Goal: Task Accomplishment & Management: Manage account settings

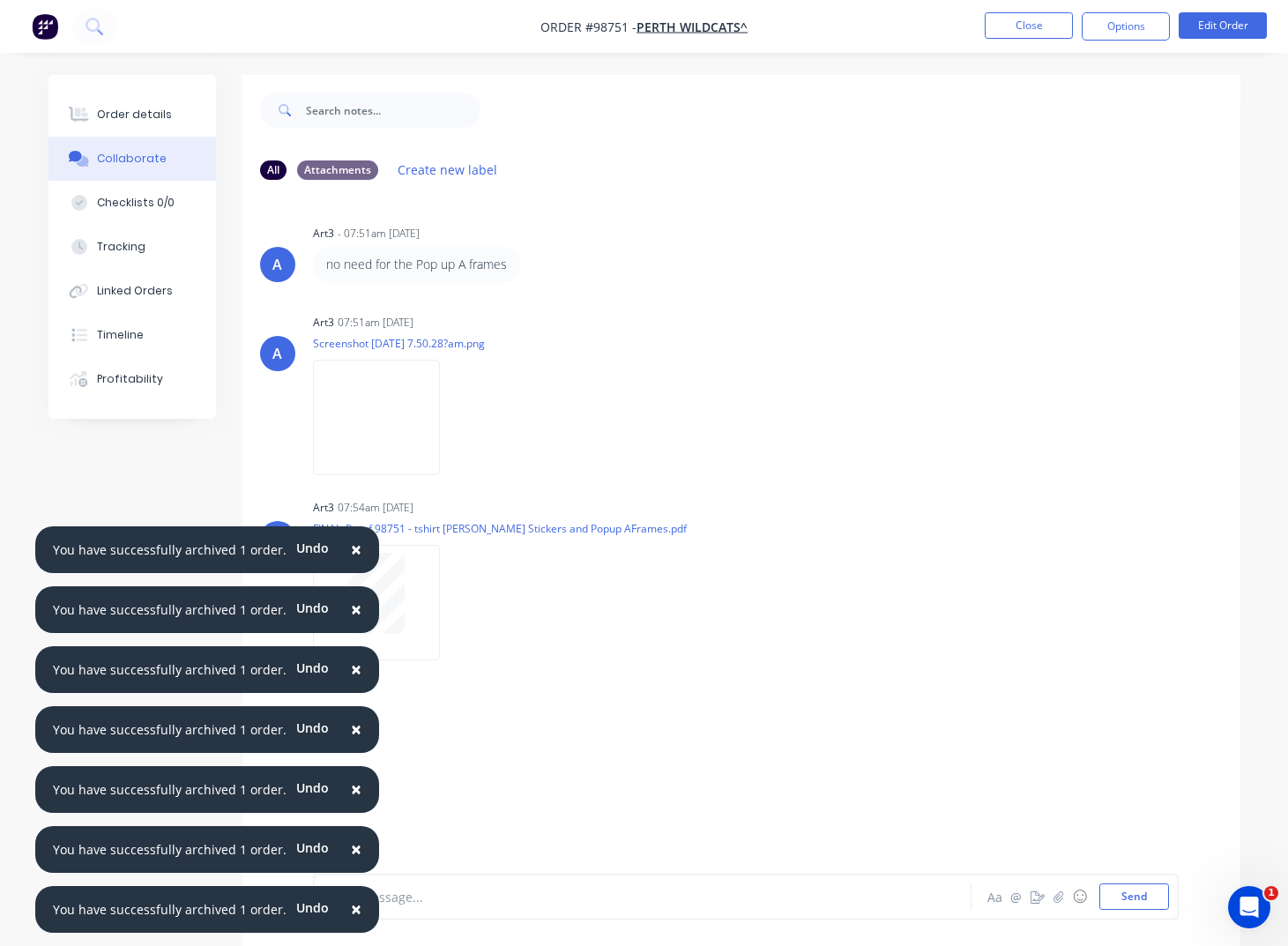
click at [351, 550] on span "×" at bounding box center [355, 549] width 10 height 25
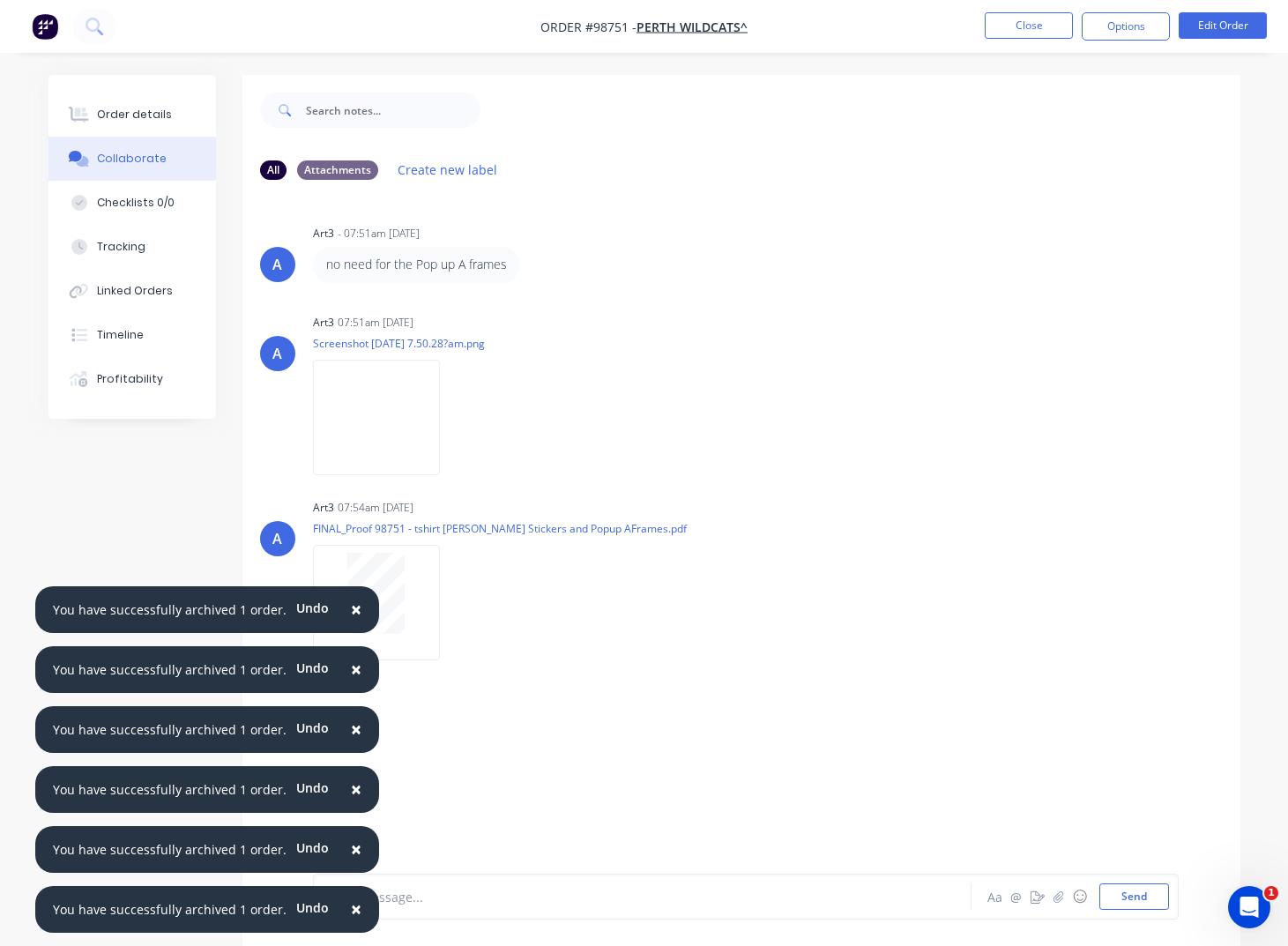
click at [351, 613] on span "×" at bounding box center [355, 609] width 10 height 25
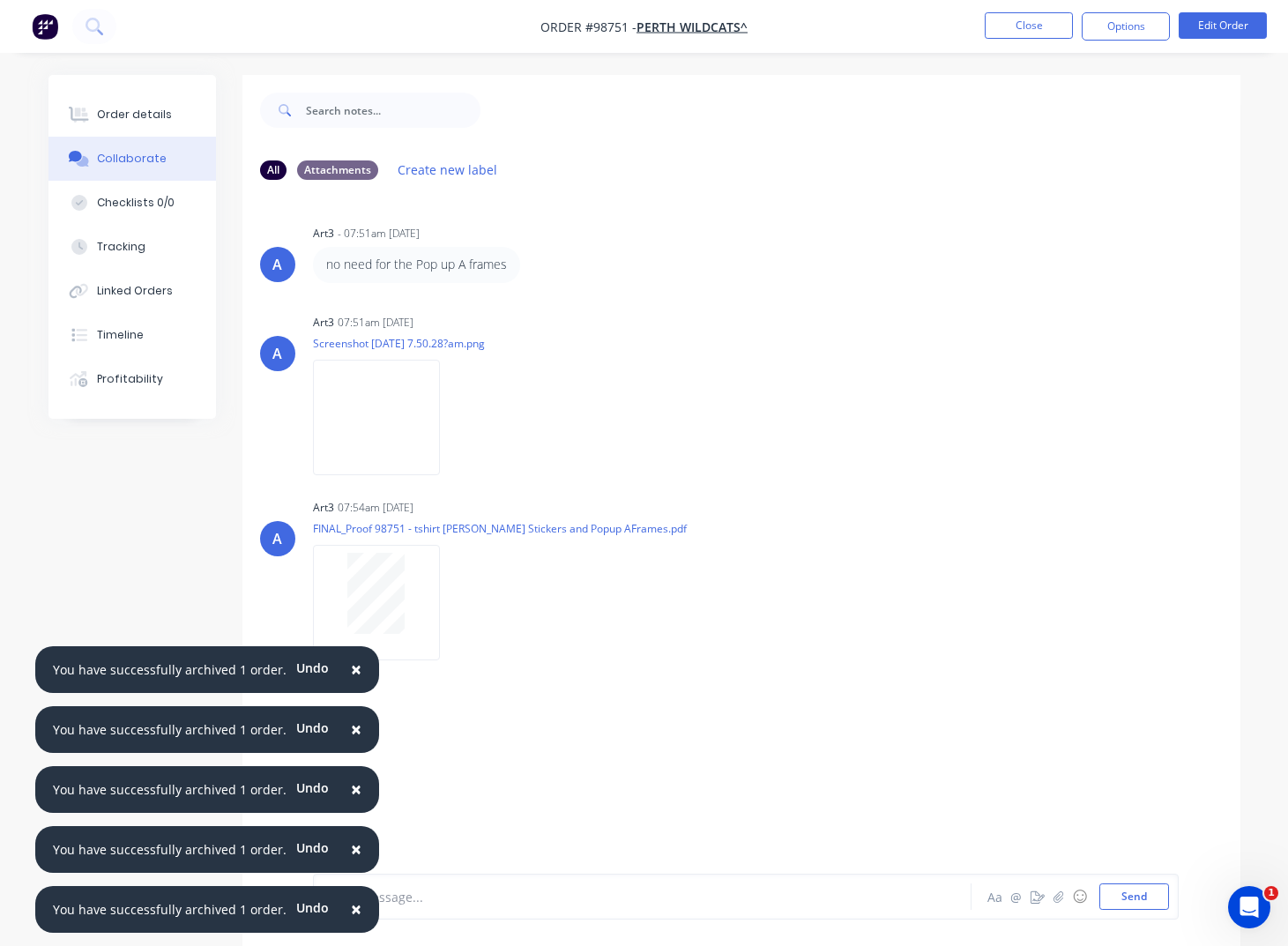
click at [351, 664] on span "×" at bounding box center [355, 669] width 10 height 25
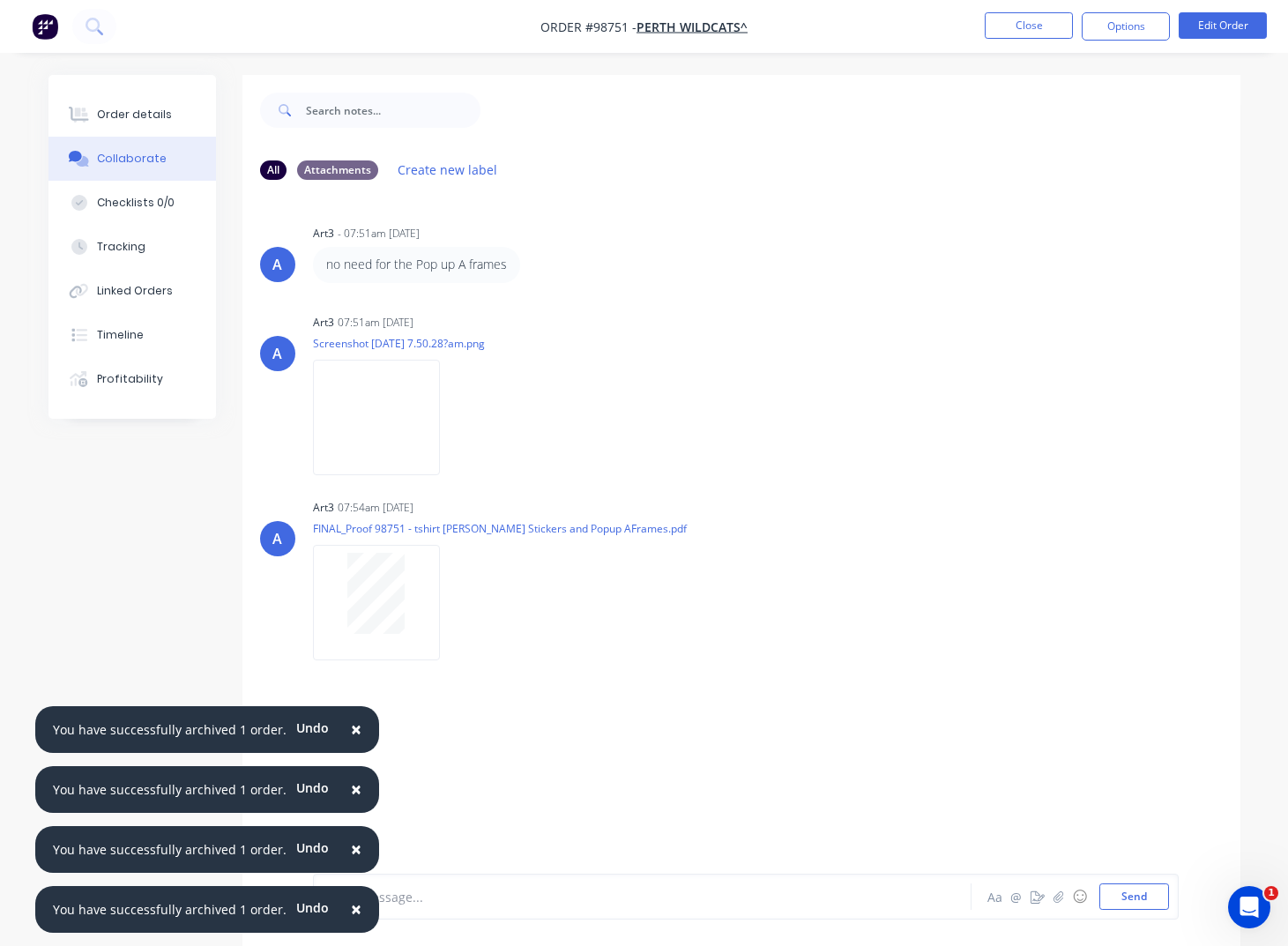
click at [351, 728] on span "×" at bounding box center [355, 729] width 10 height 25
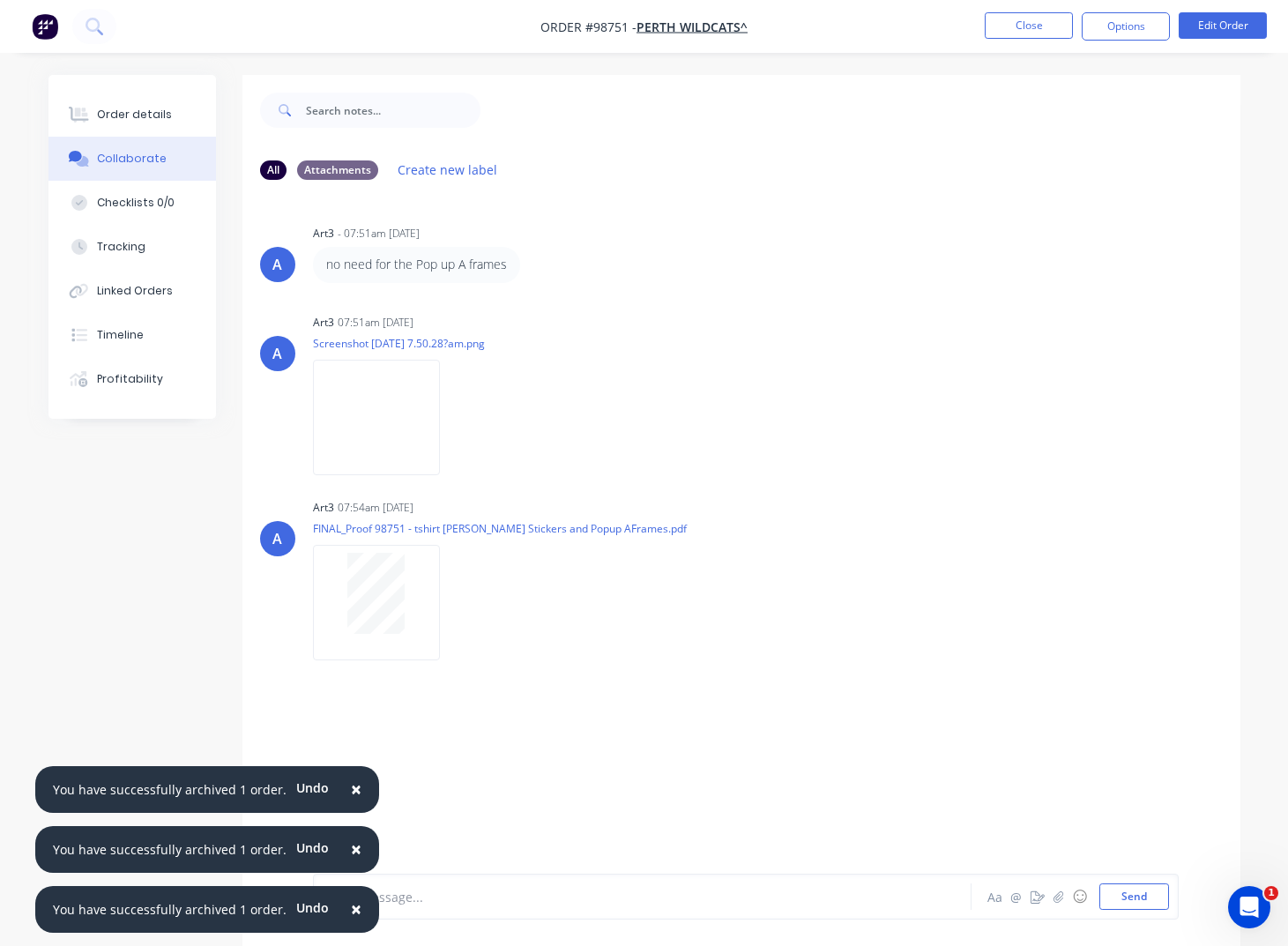
click at [354, 783] on button "×" at bounding box center [356, 790] width 46 height 42
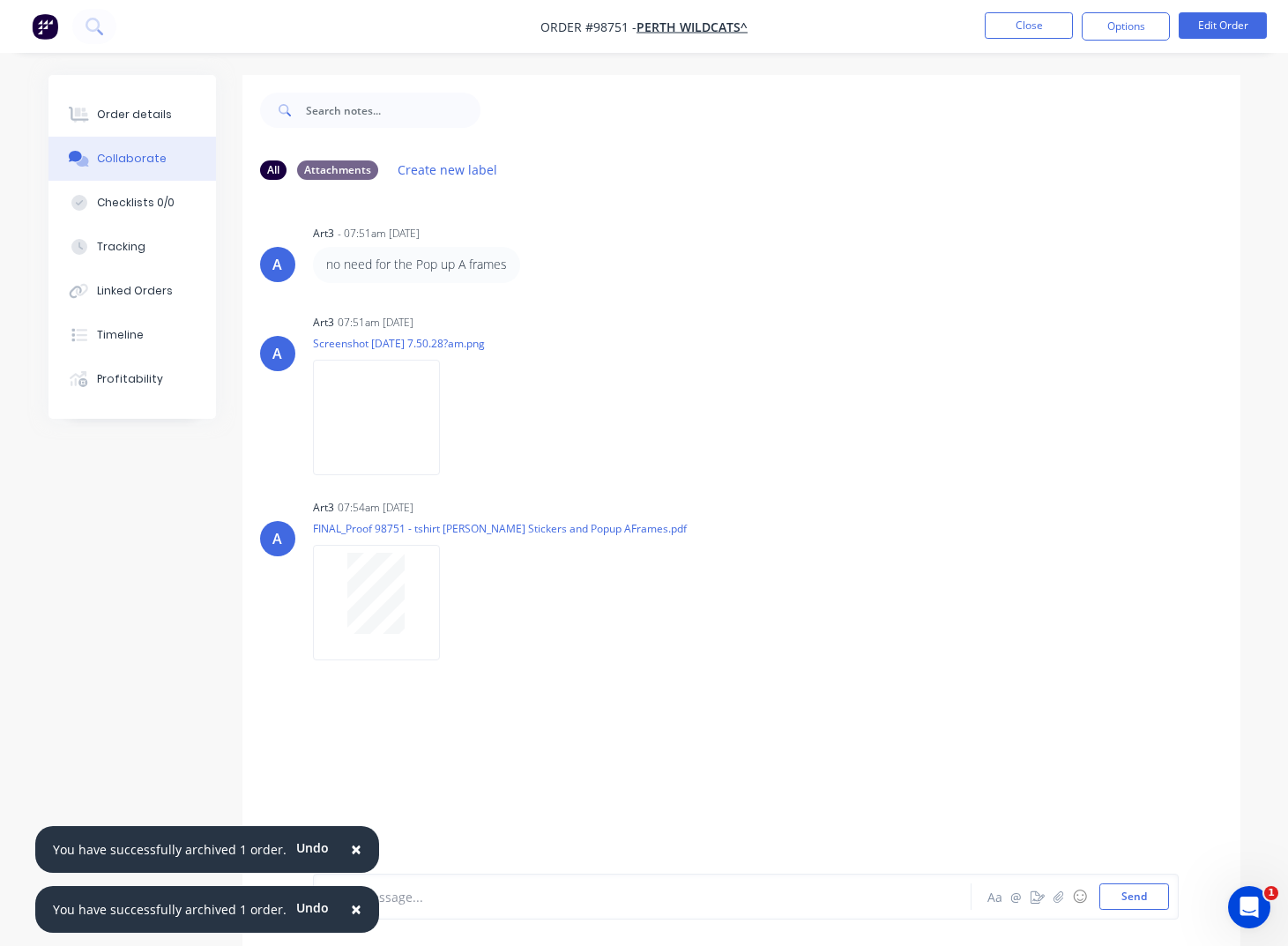
click at [353, 848] on button "×" at bounding box center [356, 850] width 46 height 42
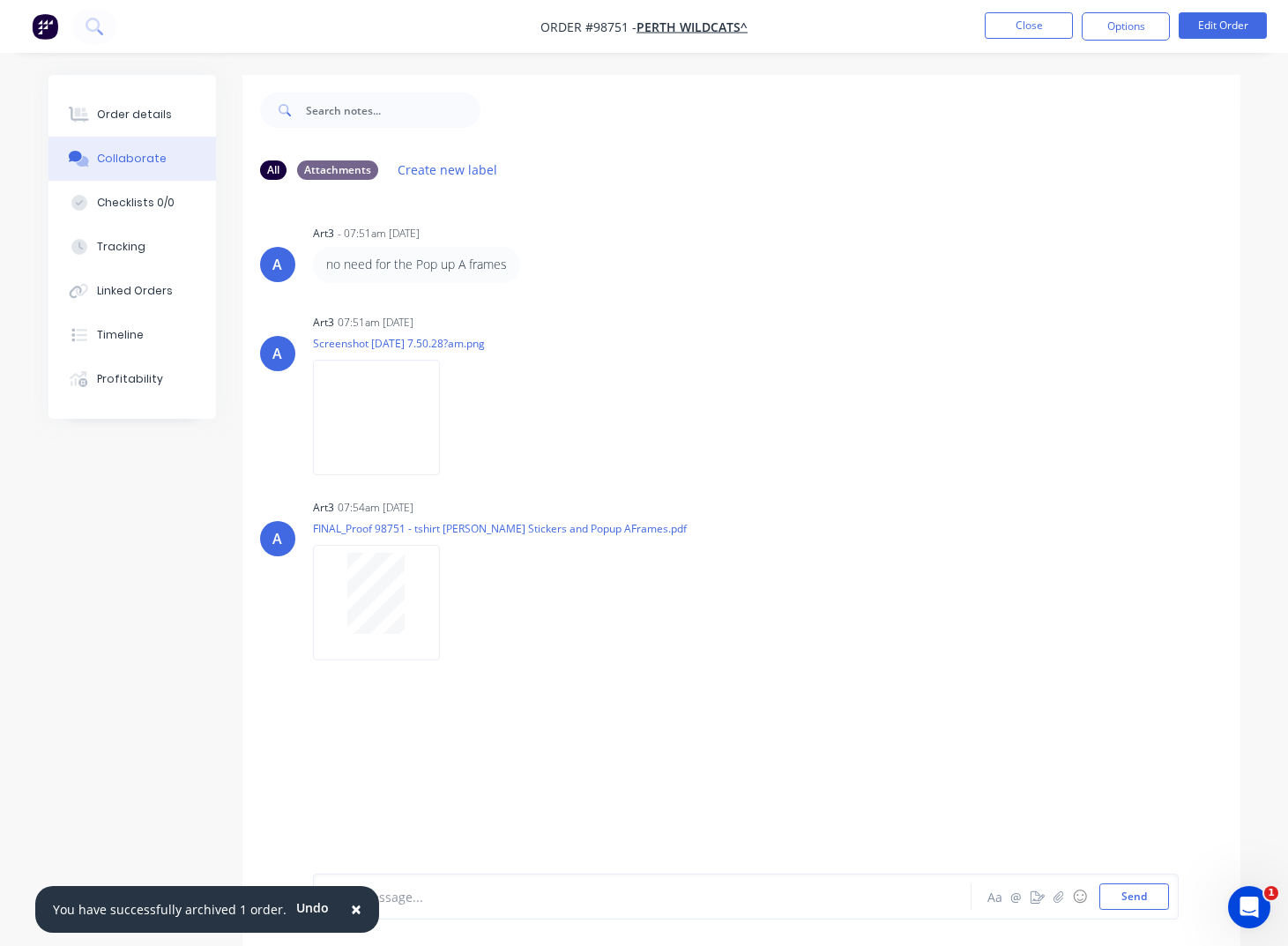
click at [351, 910] on span "×" at bounding box center [355, 908] width 10 height 25
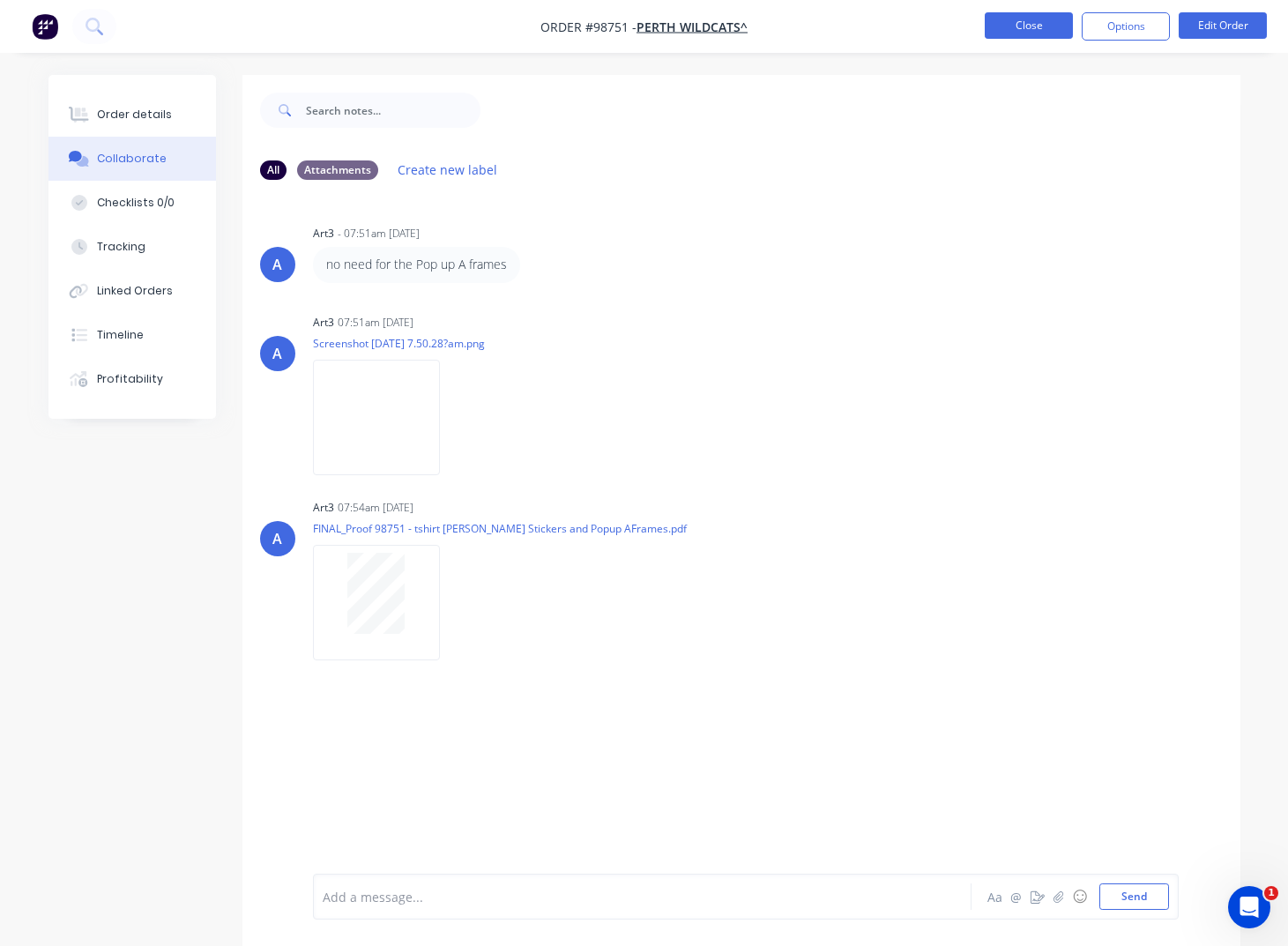
click at [1024, 29] on button "Close" at bounding box center [1029, 25] width 88 height 27
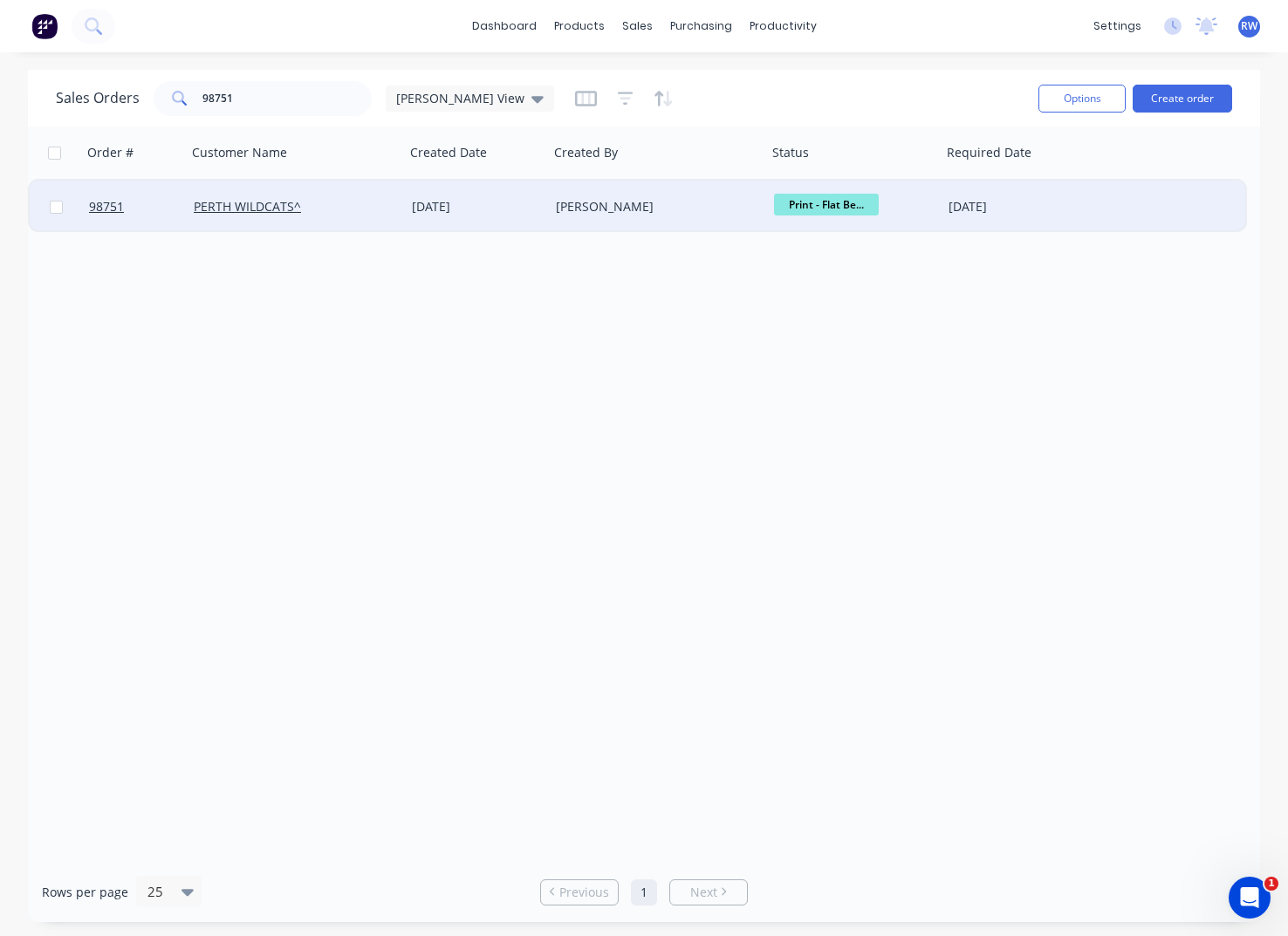
click at [54, 208] on input "checkbox" at bounding box center [56, 207] width 13 height 13
checkbox input "true"
click at [1078, 95] on button "Options" at bounding box center [1082, 98] width 87 height 28
click at [1001, 178] on div "Archive" at bounding box center [1030, 178] width 160 height 25
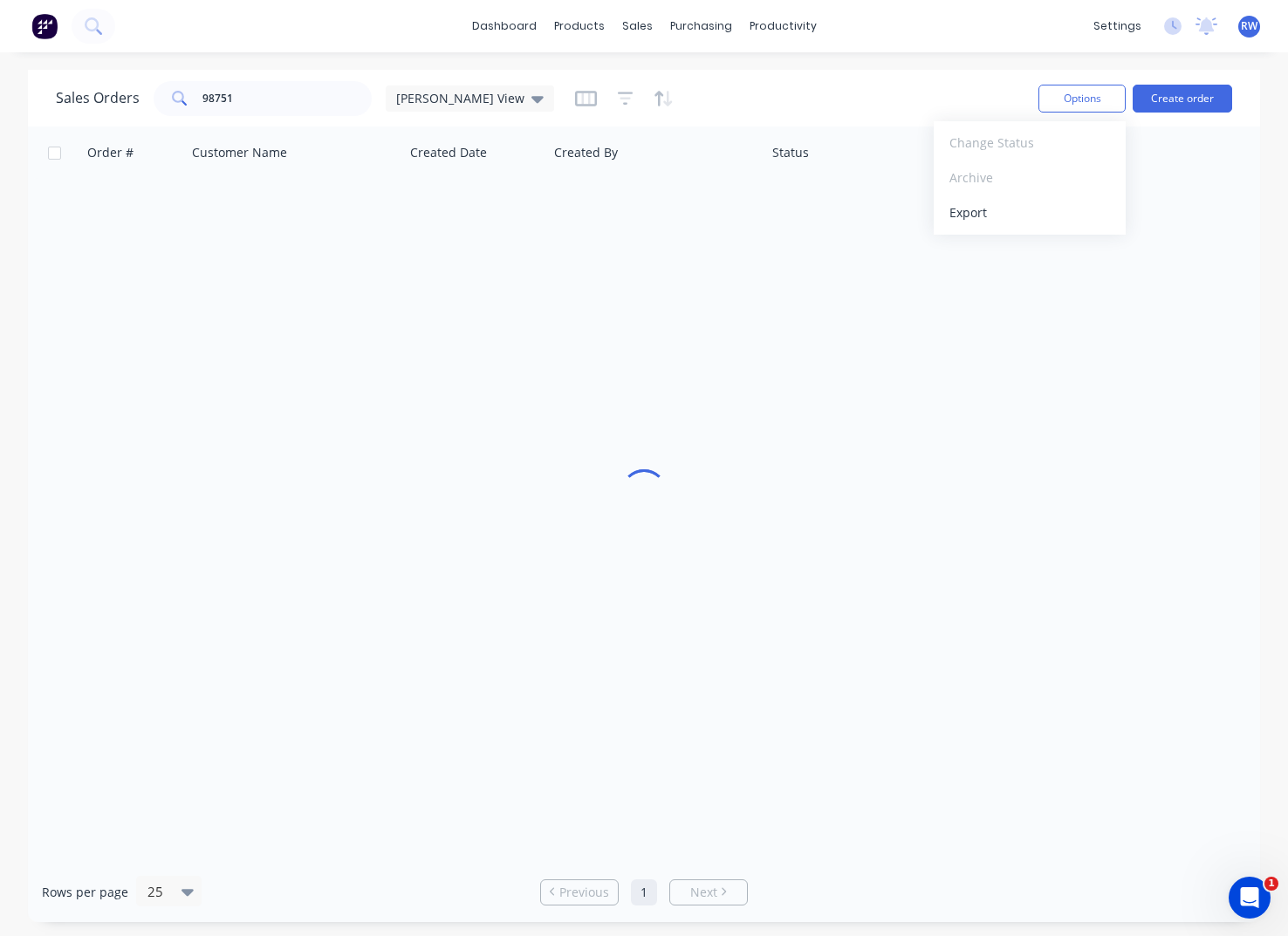
checkbox input "false"
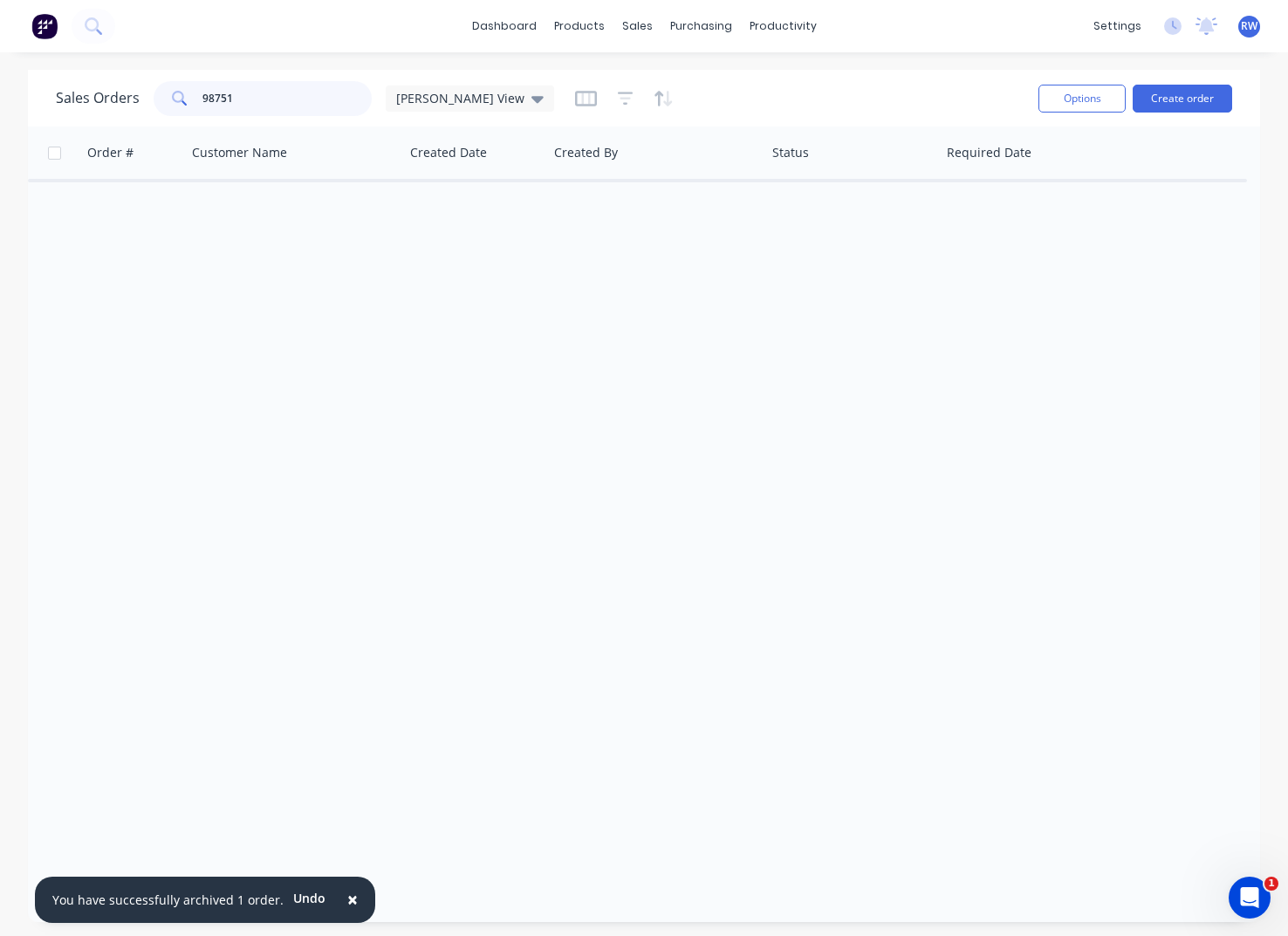
drag, startPoint x: 292, startPoint y: 94, endPoint x: 176, endPoint y: 94, distance: 116.0
click at [202, 94] on input "98751" at bounding box center [287, 98] width 170 height 35
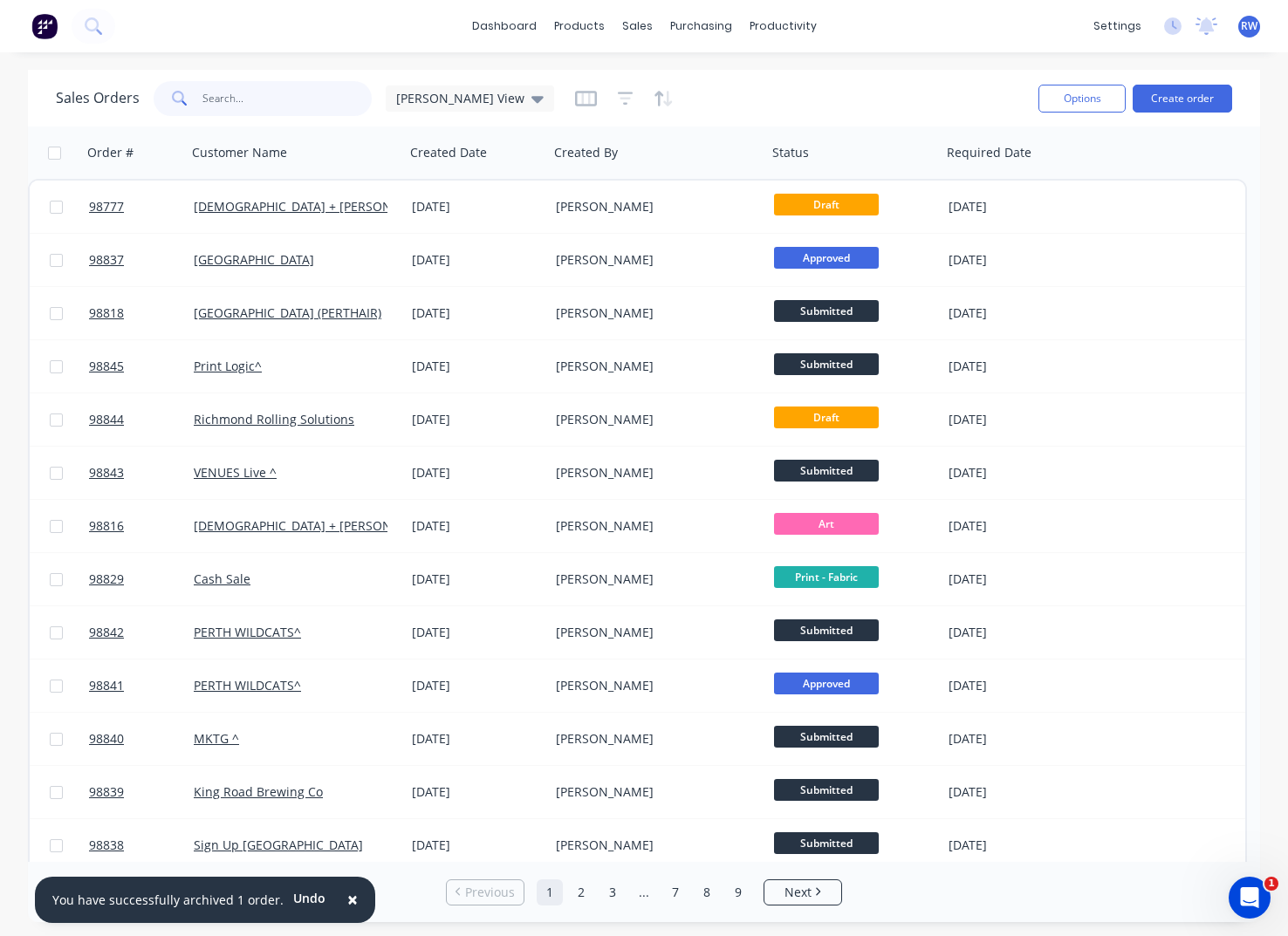
click at [244, 97] on input "text" at bounding box center [287, 98] width 170 height 35
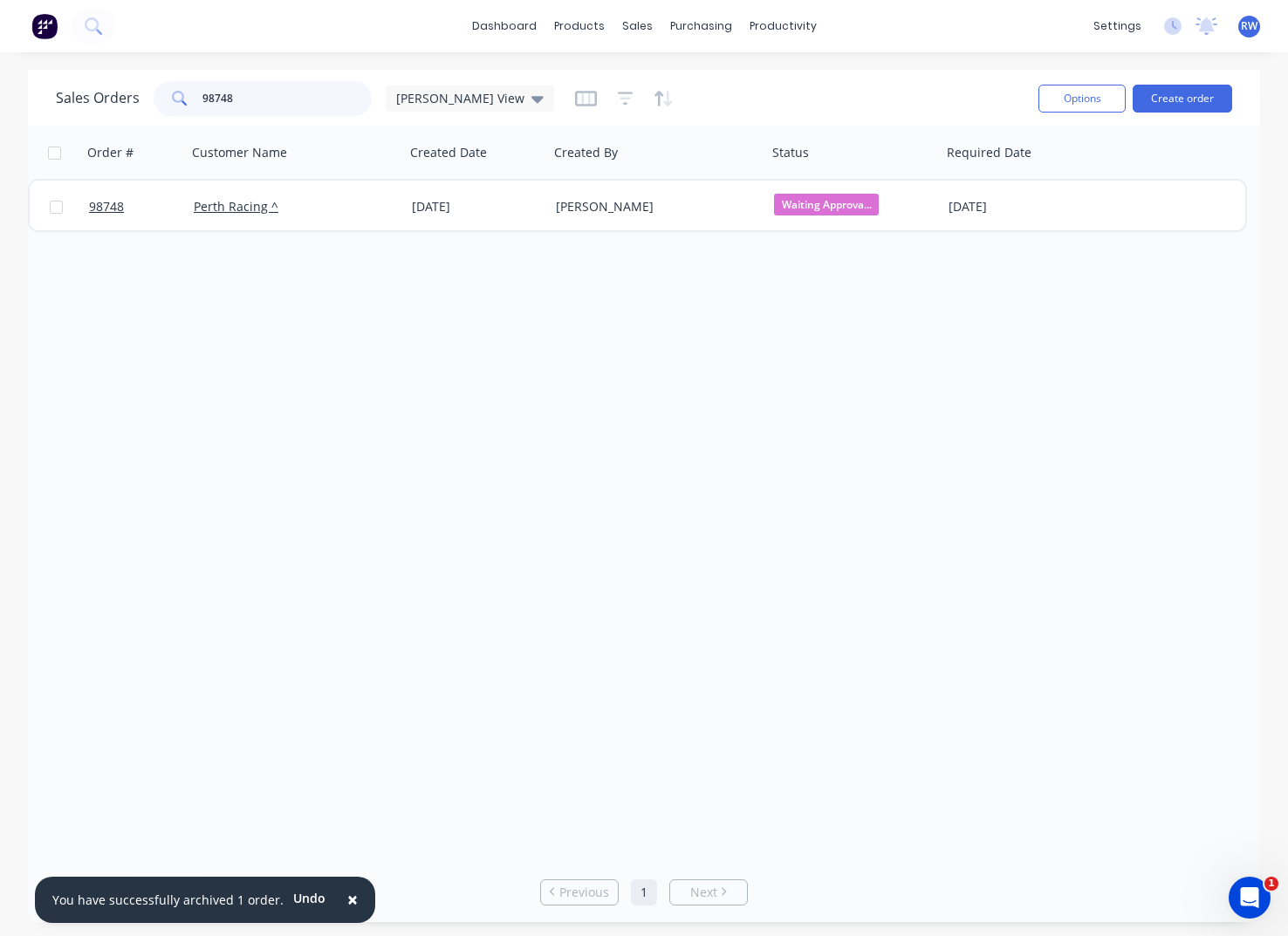
drag, startPoint x: 260, startPoint y: 93, endPoint x: 178, endPoint y: 96, distance: 82.1
click at [202, 96] on input "98748" at bounding box center [287, 98] width 170 height 35
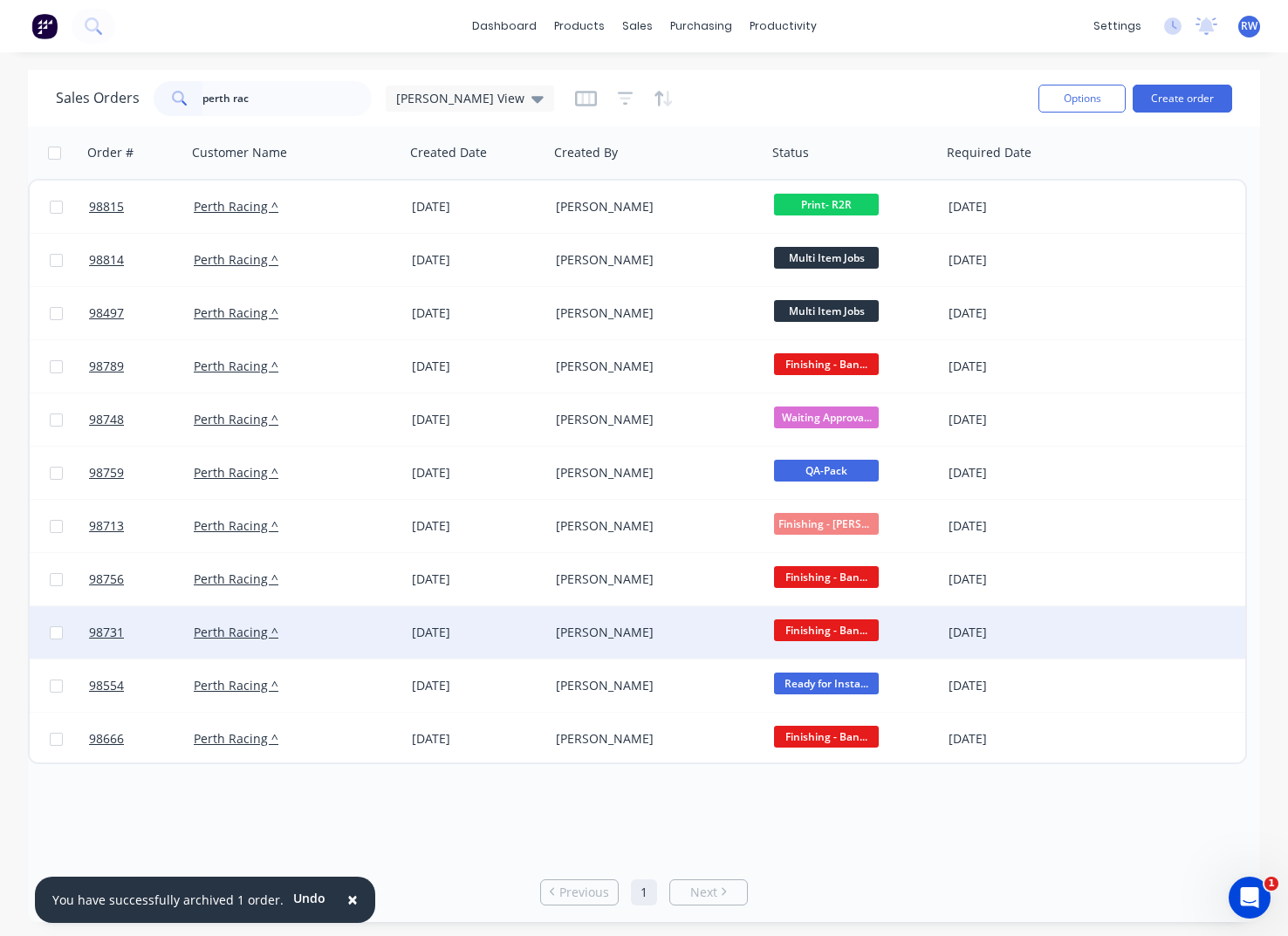
click at [811, 632] on span "Finishing - Ban..." at bounding box center [826, 630] width 105 height 22
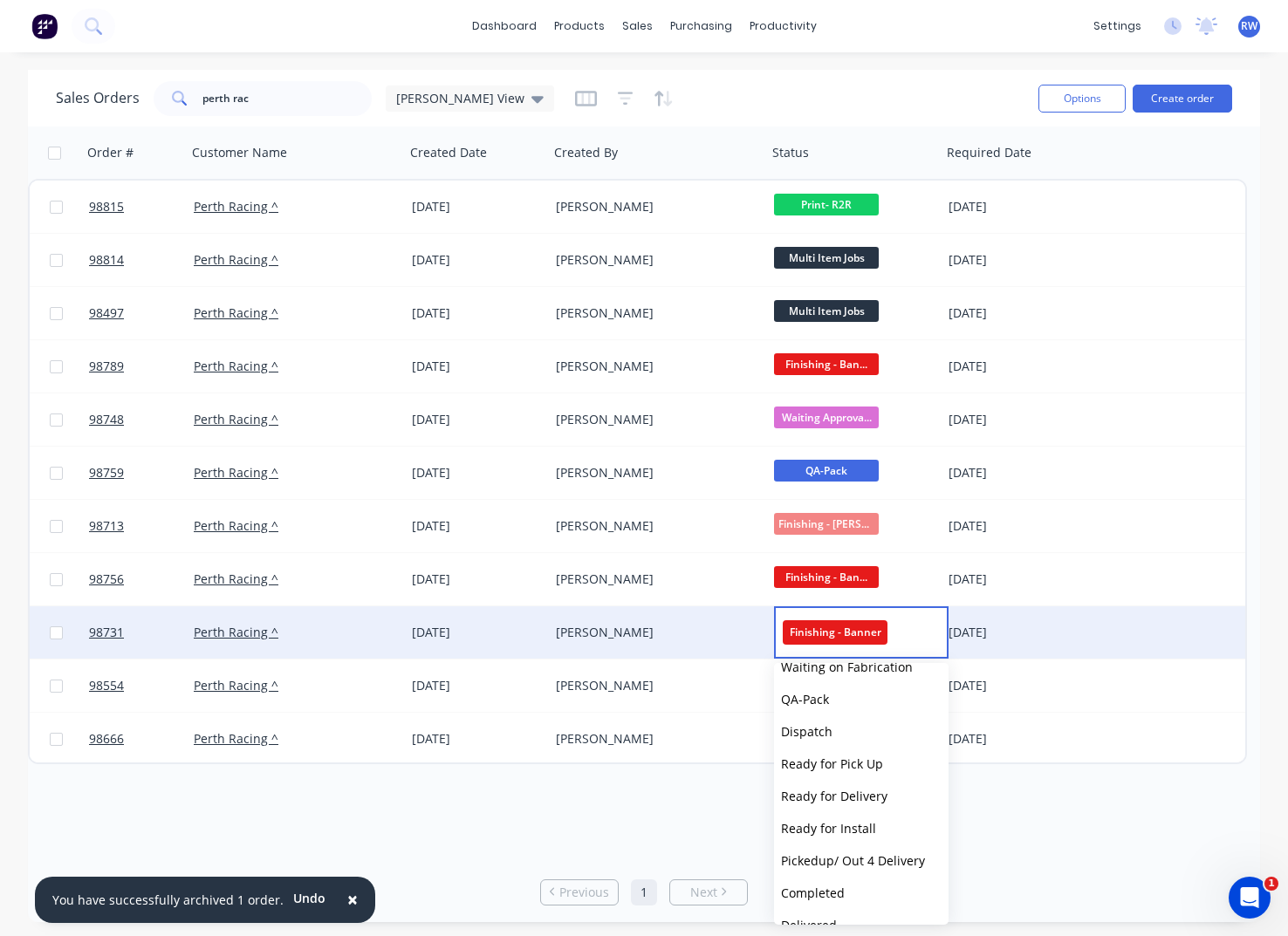
scroll to position [538, 0]
click at [823, 821] on span "Ready for Install" at bounding box center [829, 826] width 95 height 16
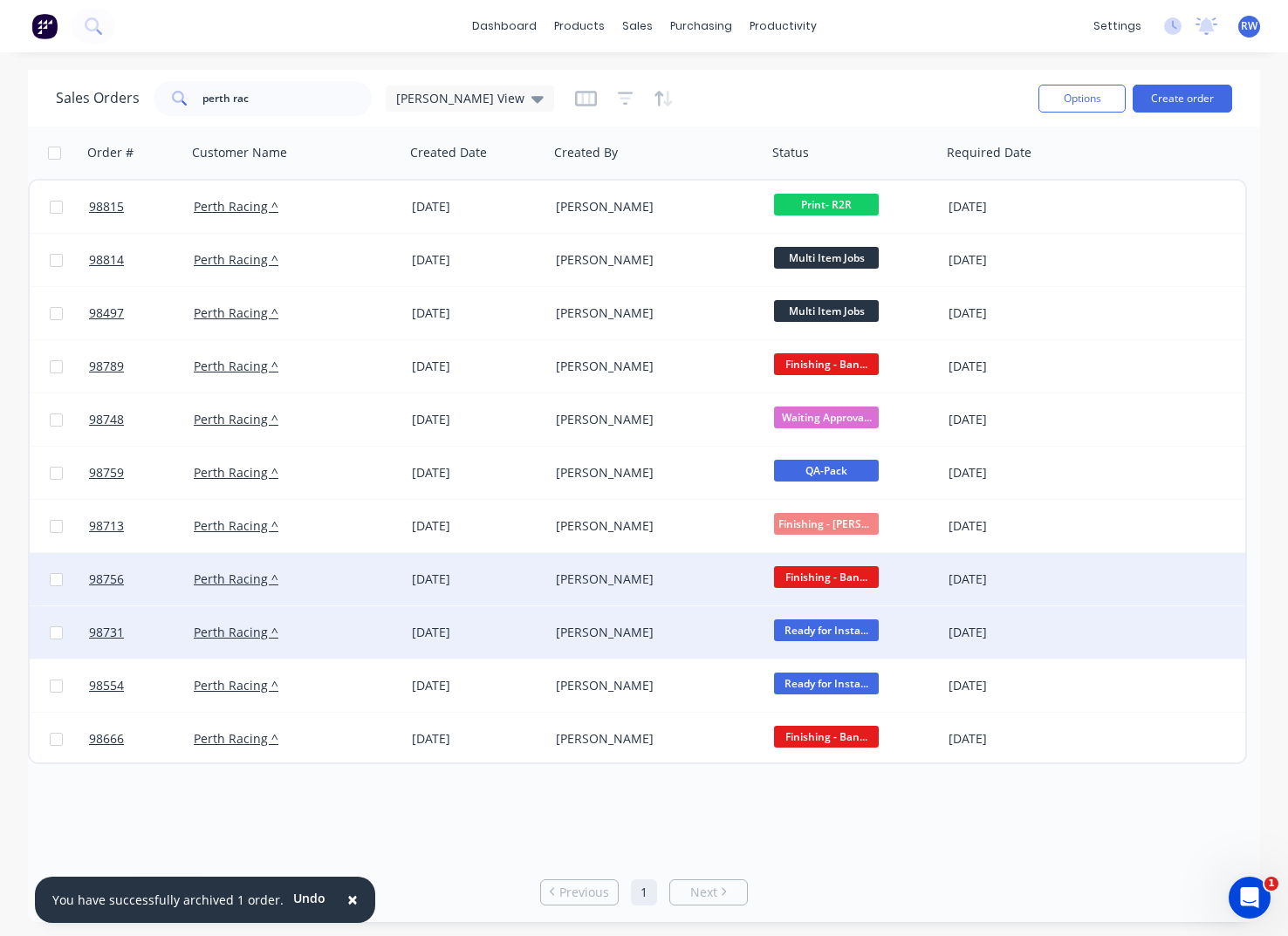
click at [827, 581] on span "Finishing - Ban..." at bounding box center [826, 577] width 105 height 22
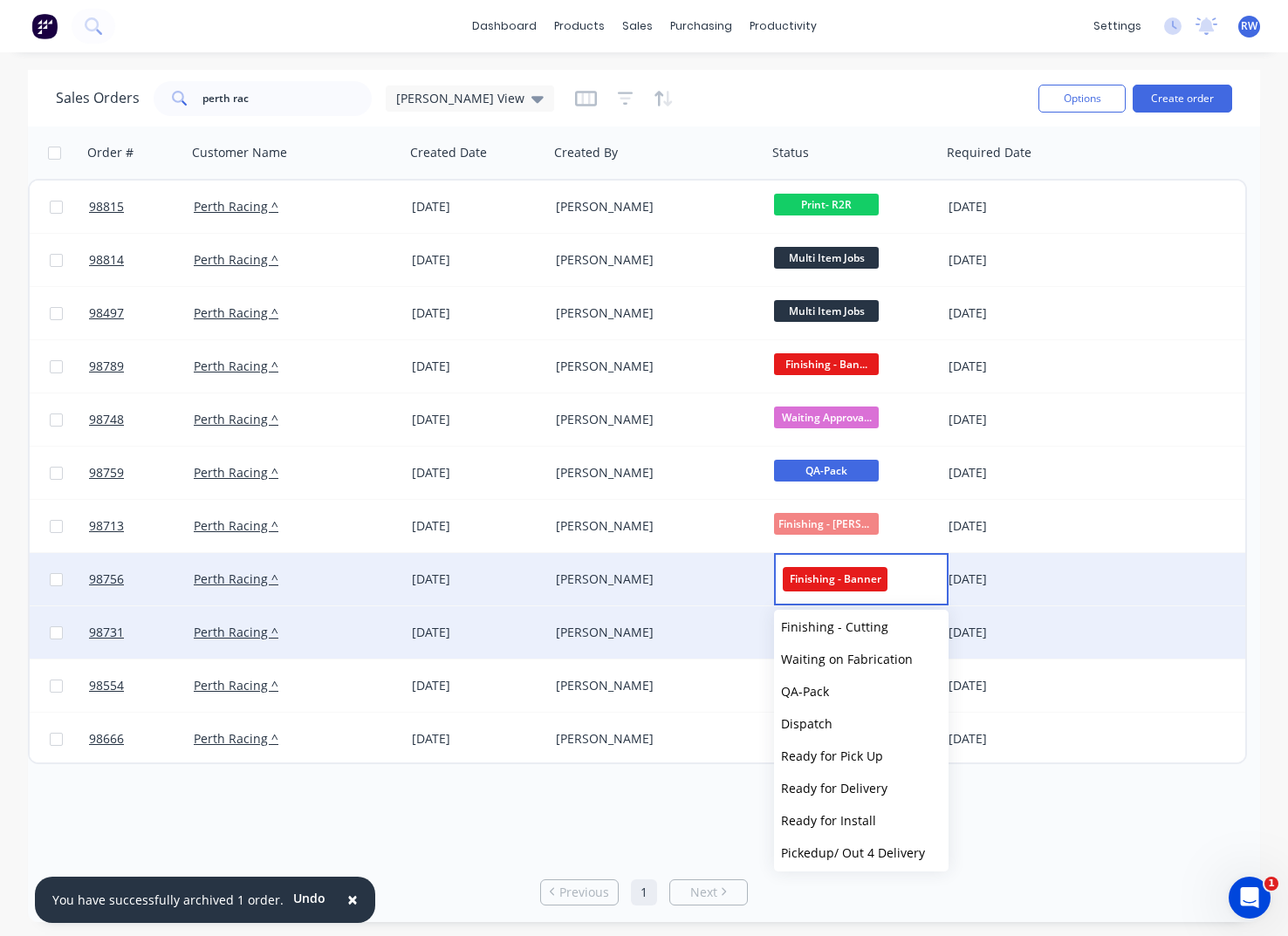
scroll to position [488, 0]
click at [838, 824] on span "Ready for Install" at bounding box center [829, 823] width 95 height 16
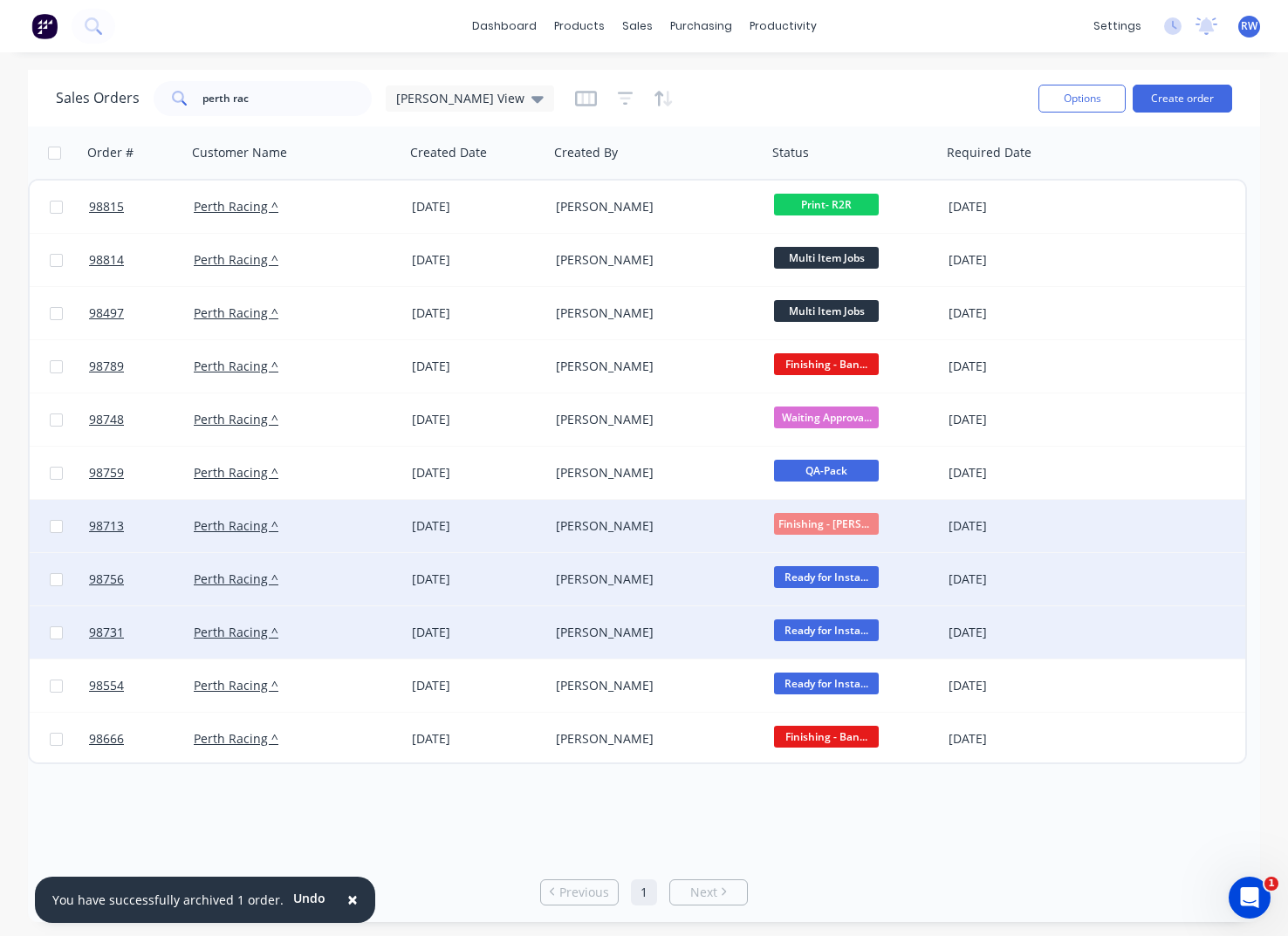
click at [818, 524] on span "Finishing - [PERSON_NAME]..." at bounding box center [826, 524] width 105 height 22
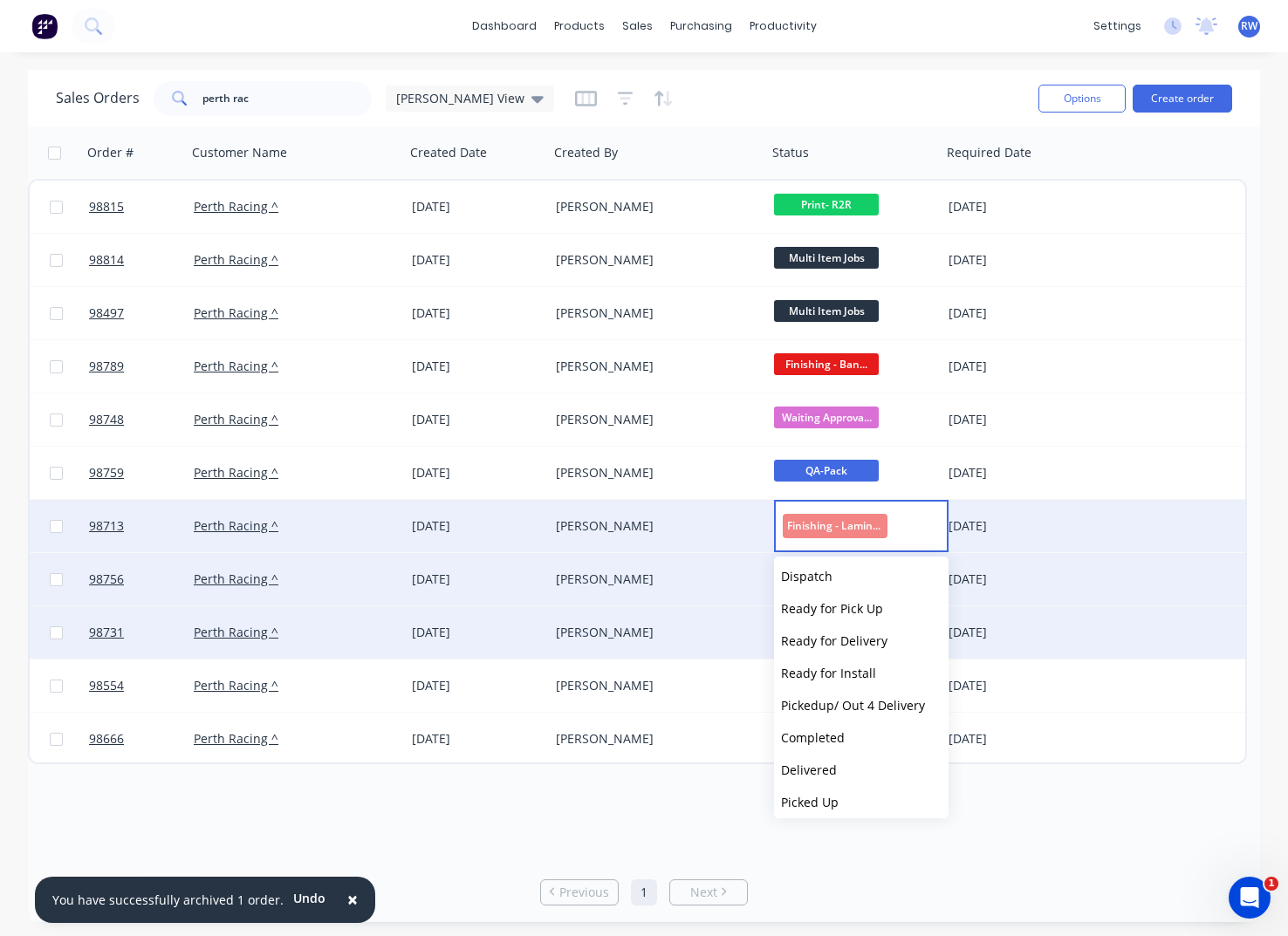
scroll to position [585, 0]
click at [834, 673] on span "Ready for Install" at bounding box center [829, 672] width 95 height 16
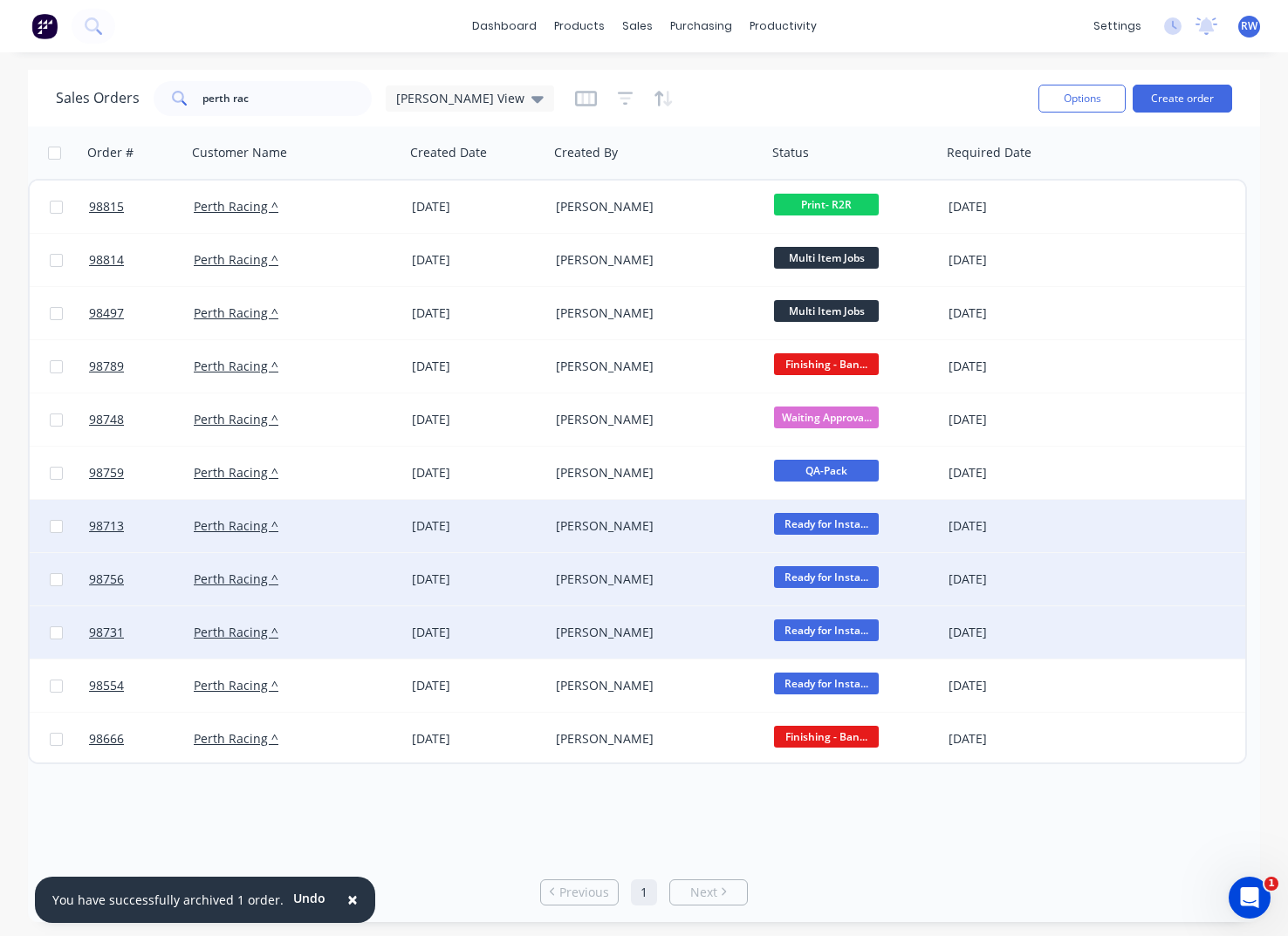
click at [813, 528] on span "Ready for Insta..." at bounding box center [826, 524] width 105 height 22
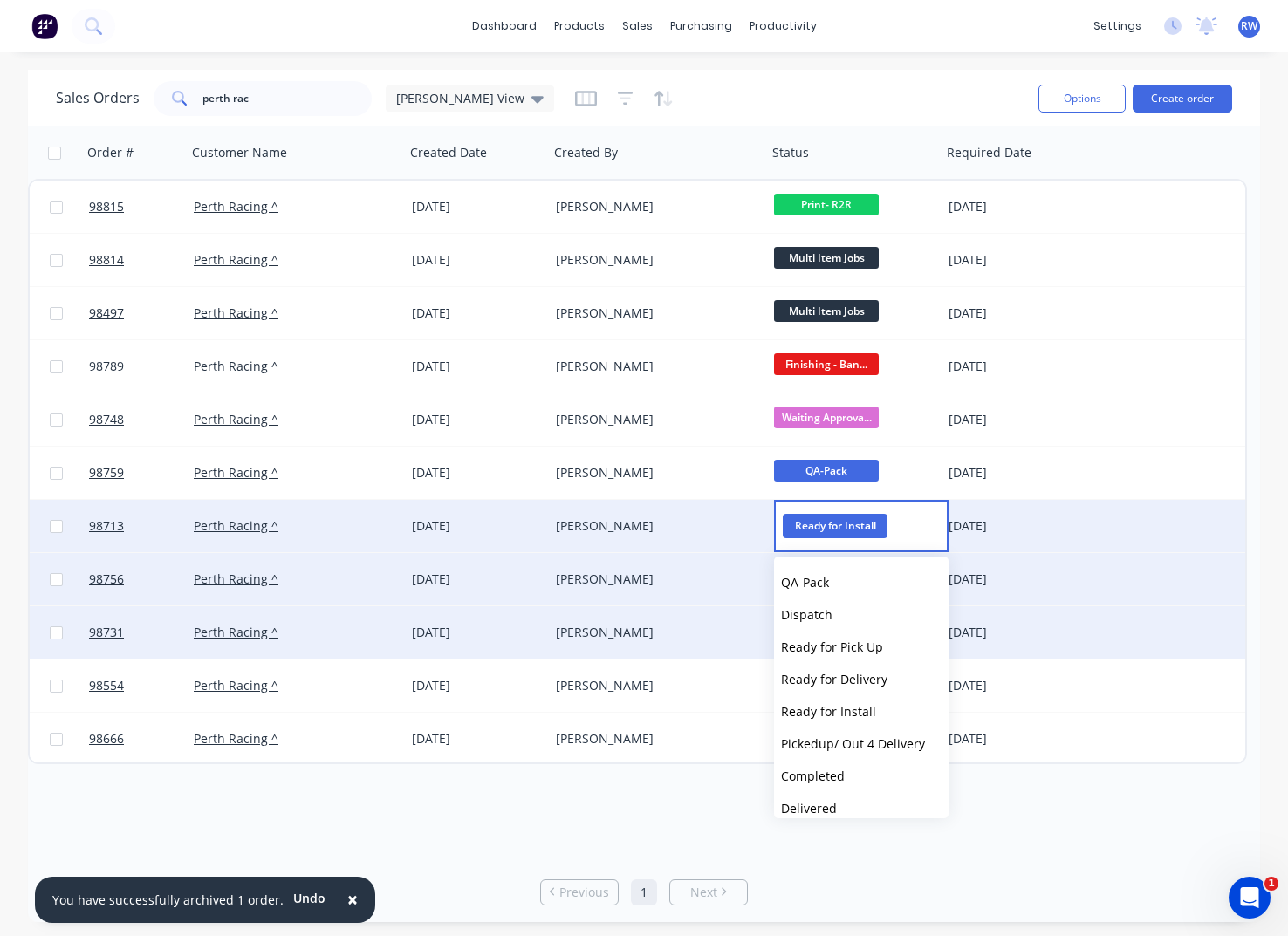
scroll to position [592, 0]
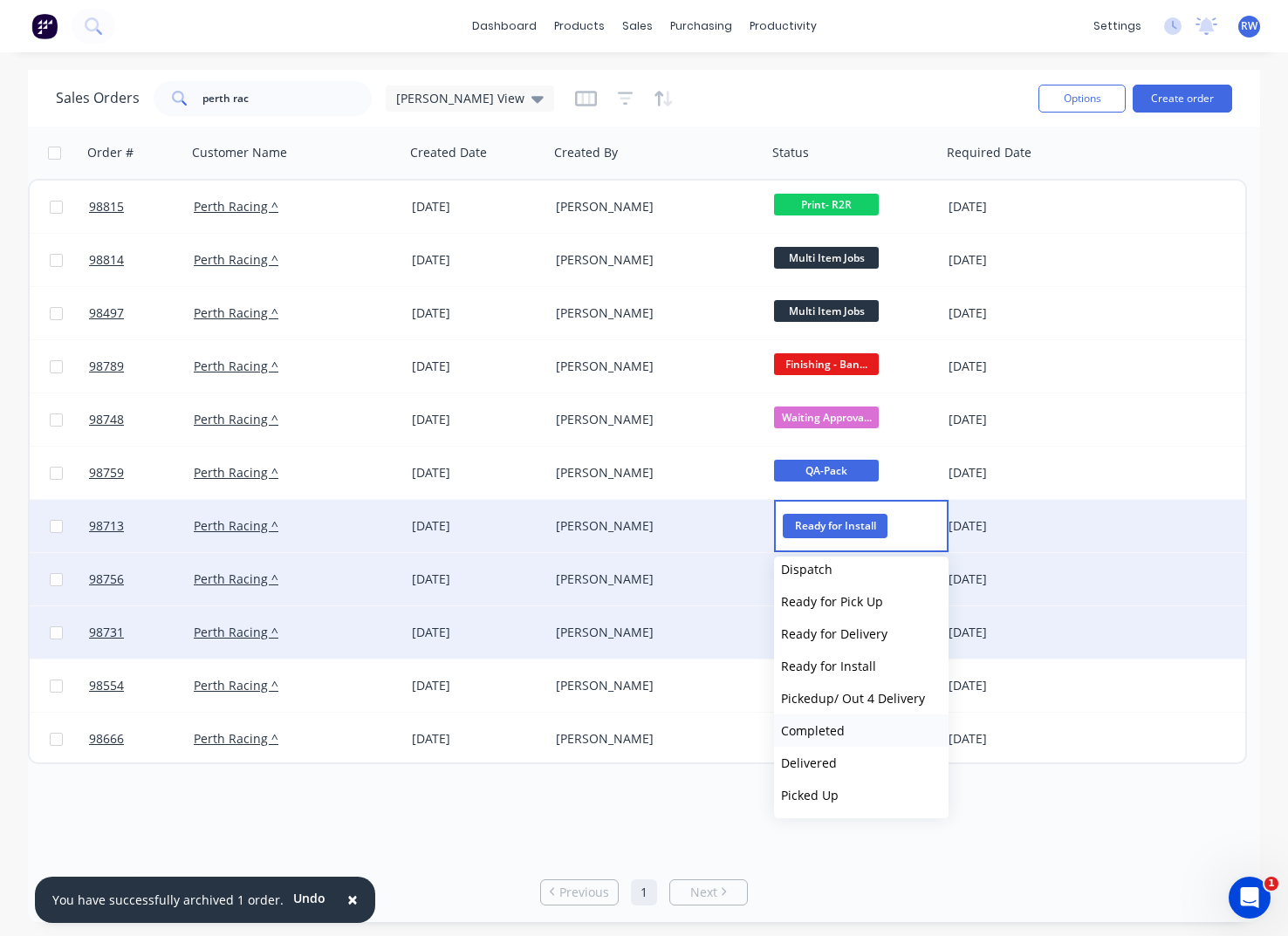
click at [813, 735] on span "Completed" at bounding box center [813, 730] width 64 height 16
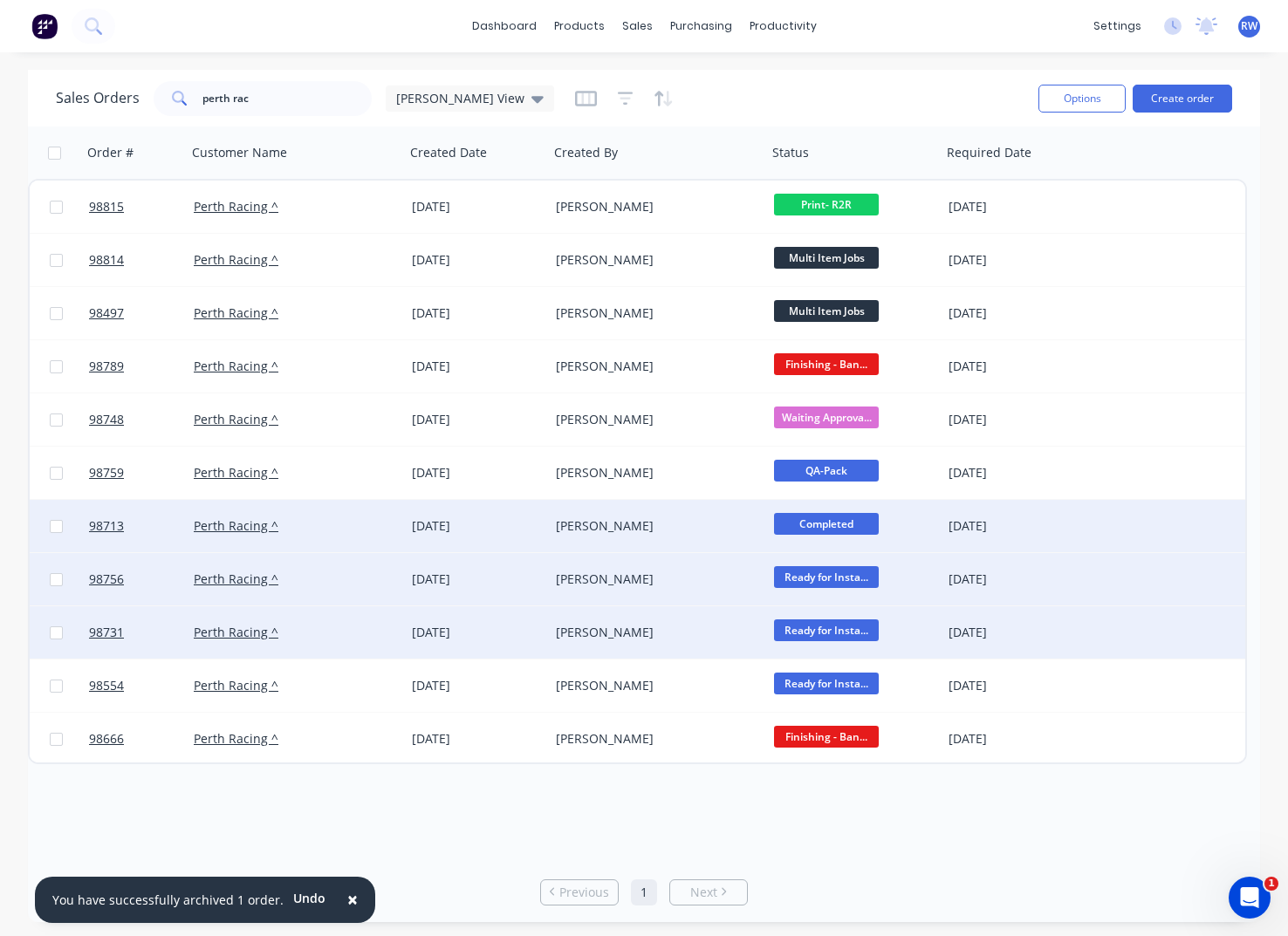
click at [828, 586] on span "Ready for Insta..." at bounding box center [826, 577] width 105 height 22
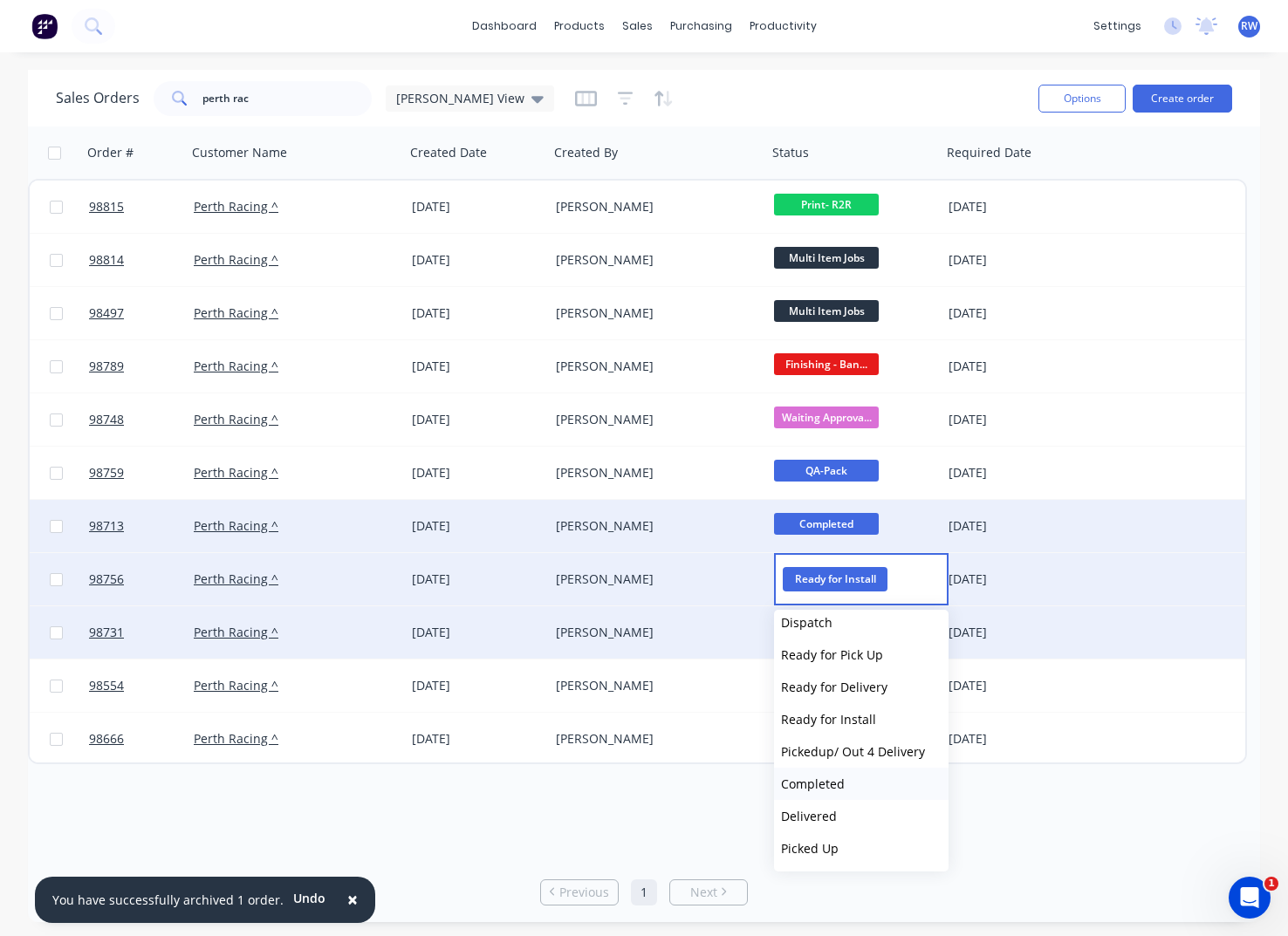
click at [814, 781] on span "Completed" at bounding box center [813, 784] width 64 height 16
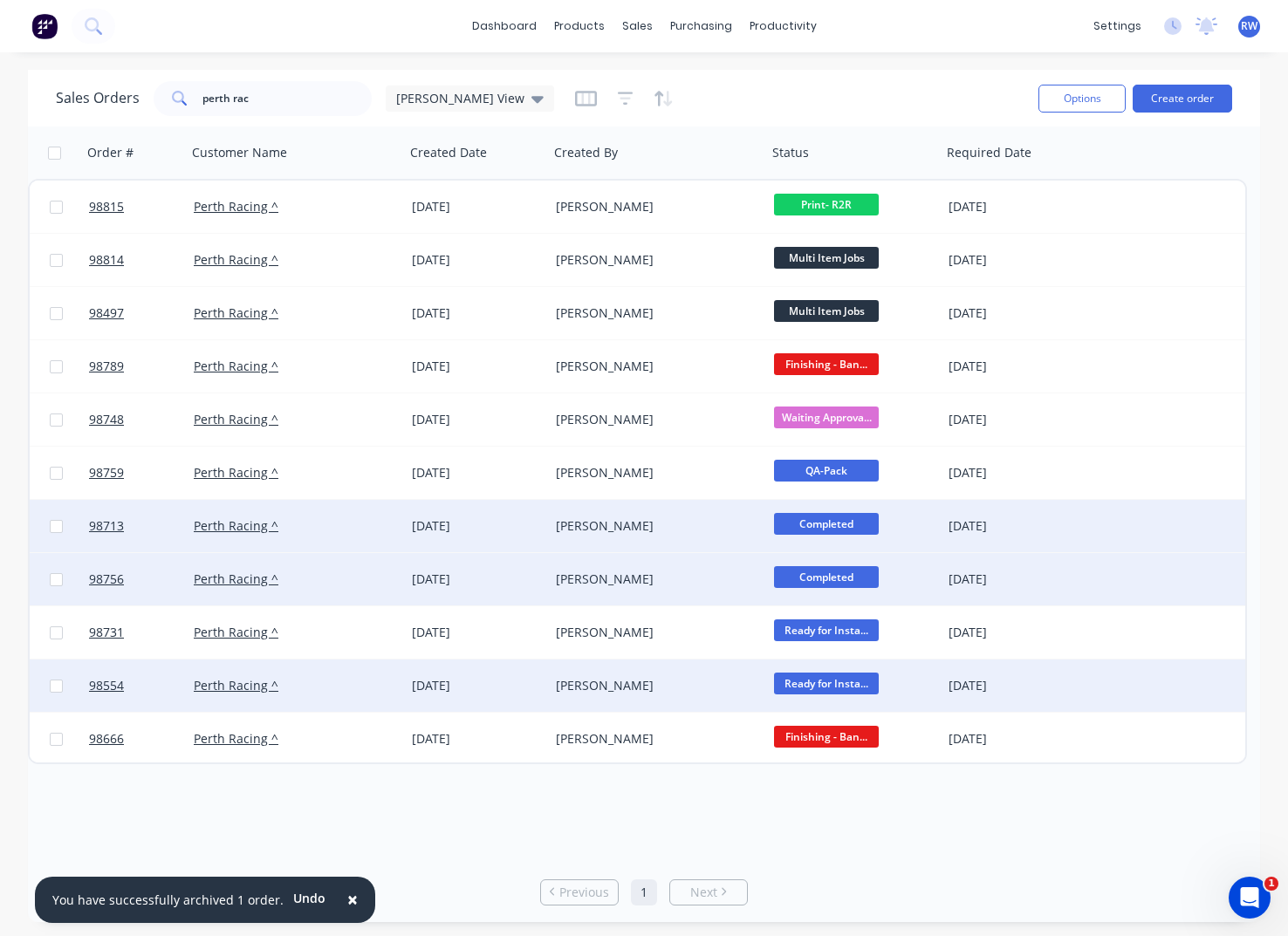
click at [798, 686] on span "Ready for Insta..." at bounding box center [826, 684] width 105 height 22
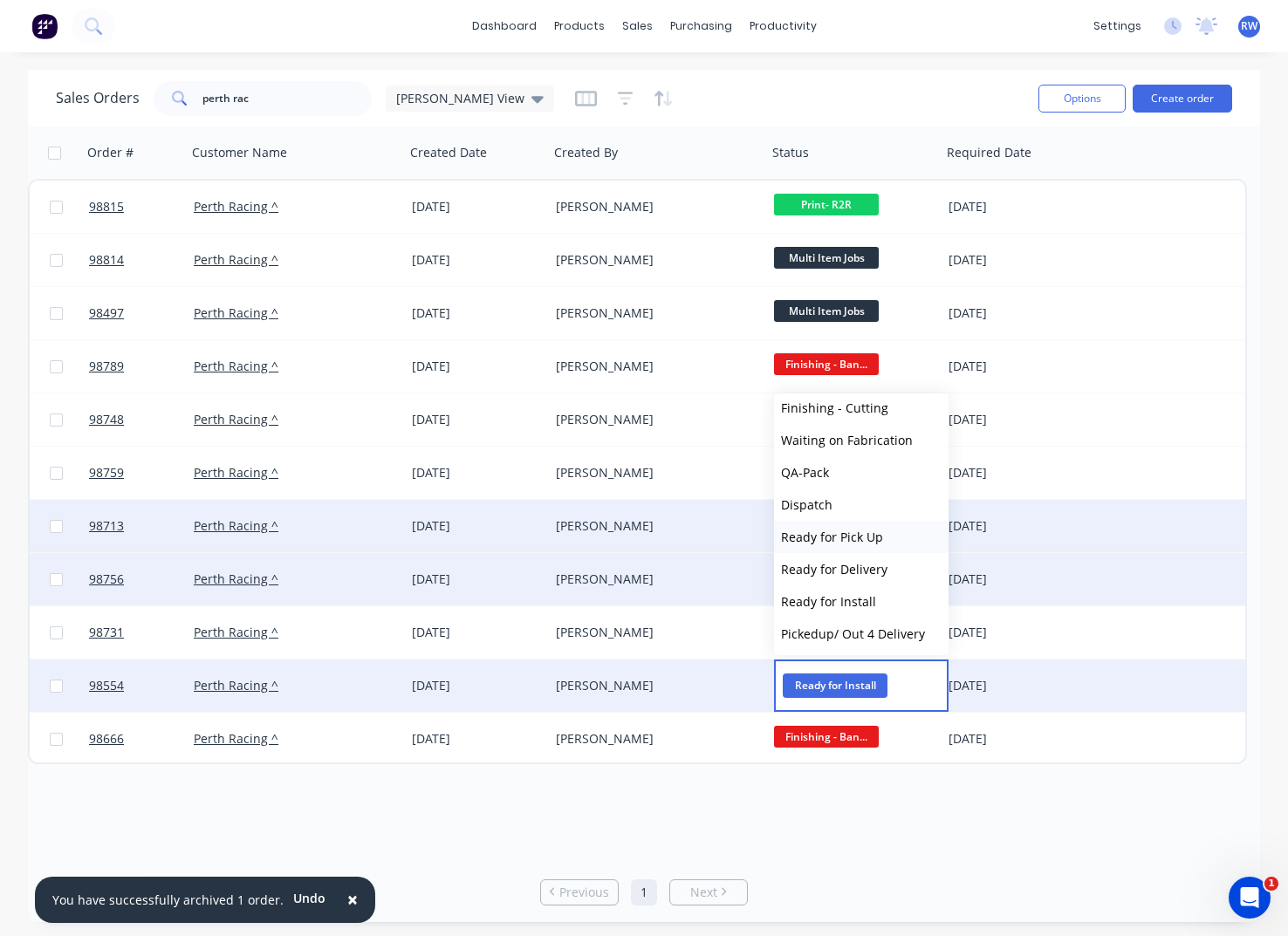
scroll to position [510, 0]
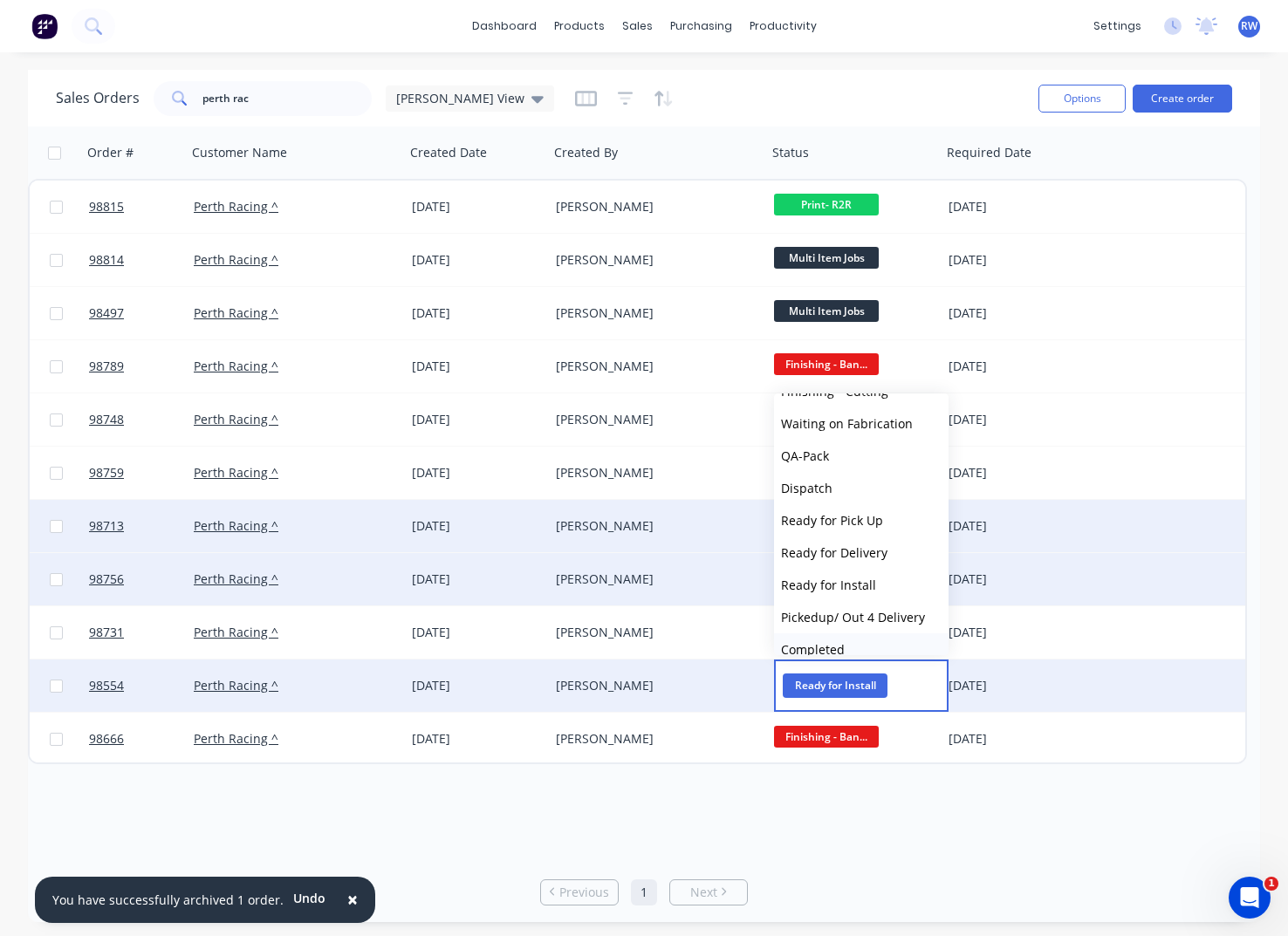
click at [823, 646] on span "Completed" at bounding box center [813, 649] width 64 height 16
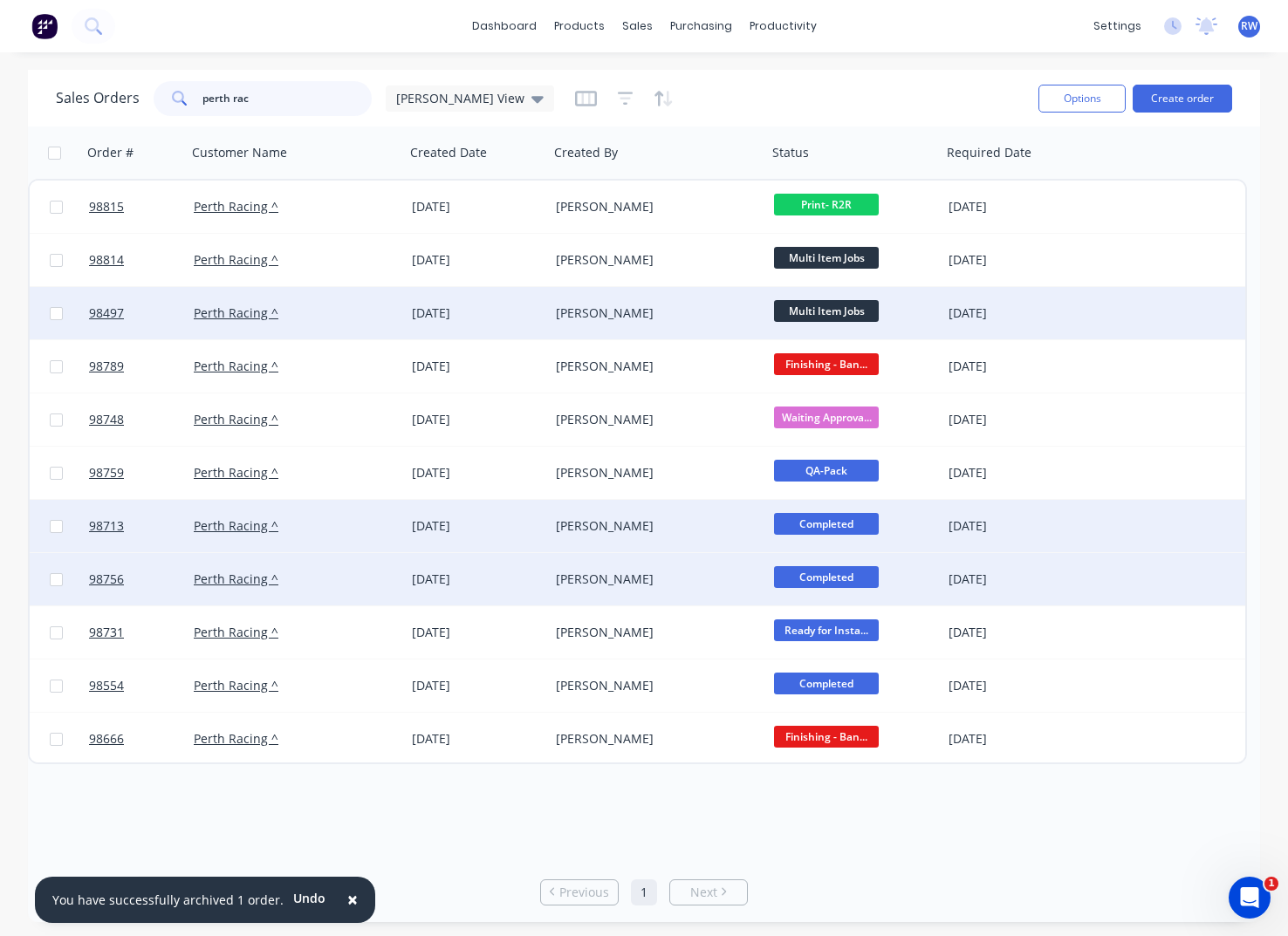
drag, startPoint x: 297, startPoint y: 102, endPoint x: 866, endPoint y: 300, distance: 602.5
click at [221, 115] on input "perth rac" at bounding box center [287, 98] width 170 height 35
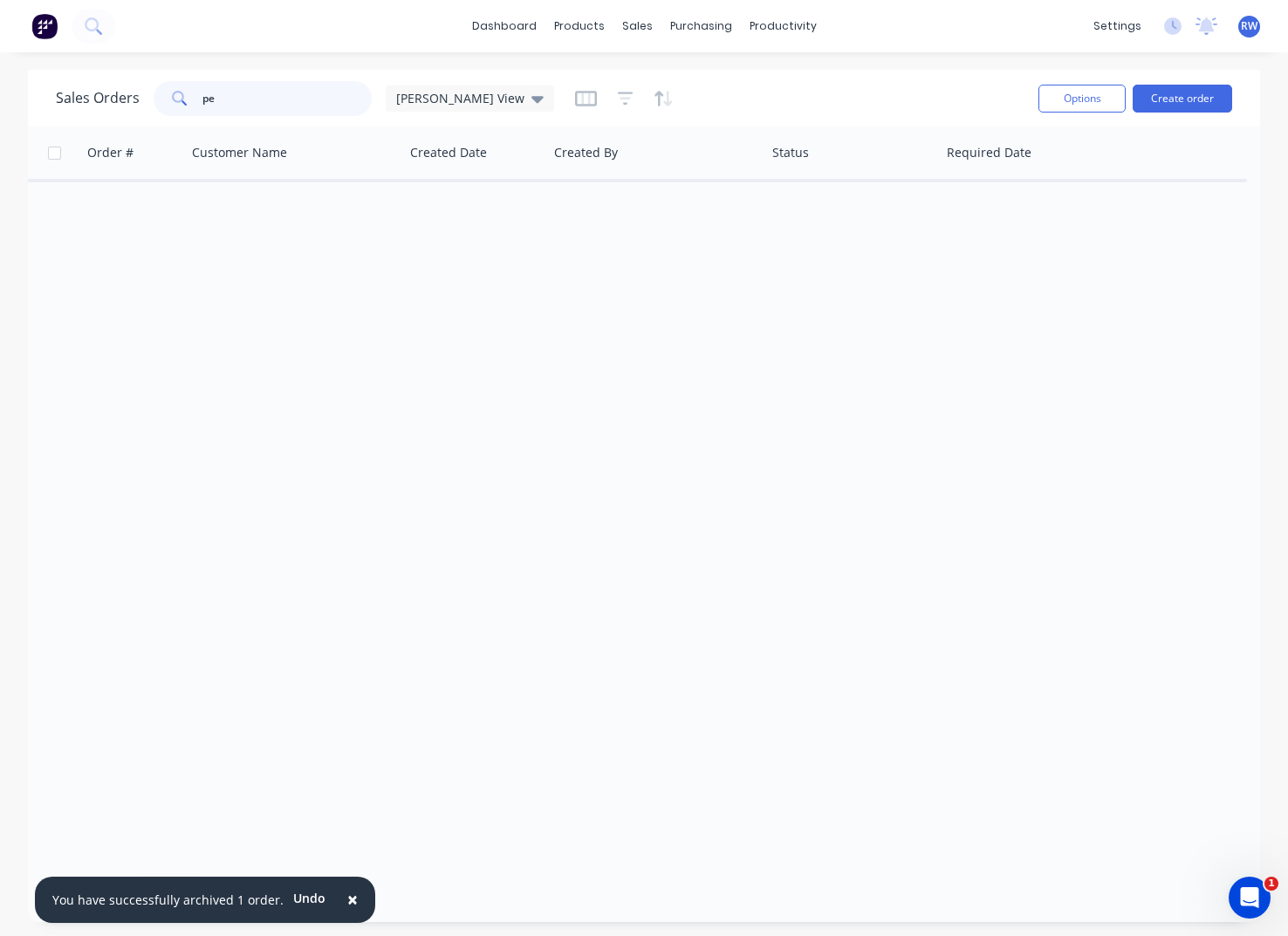
type input "p"
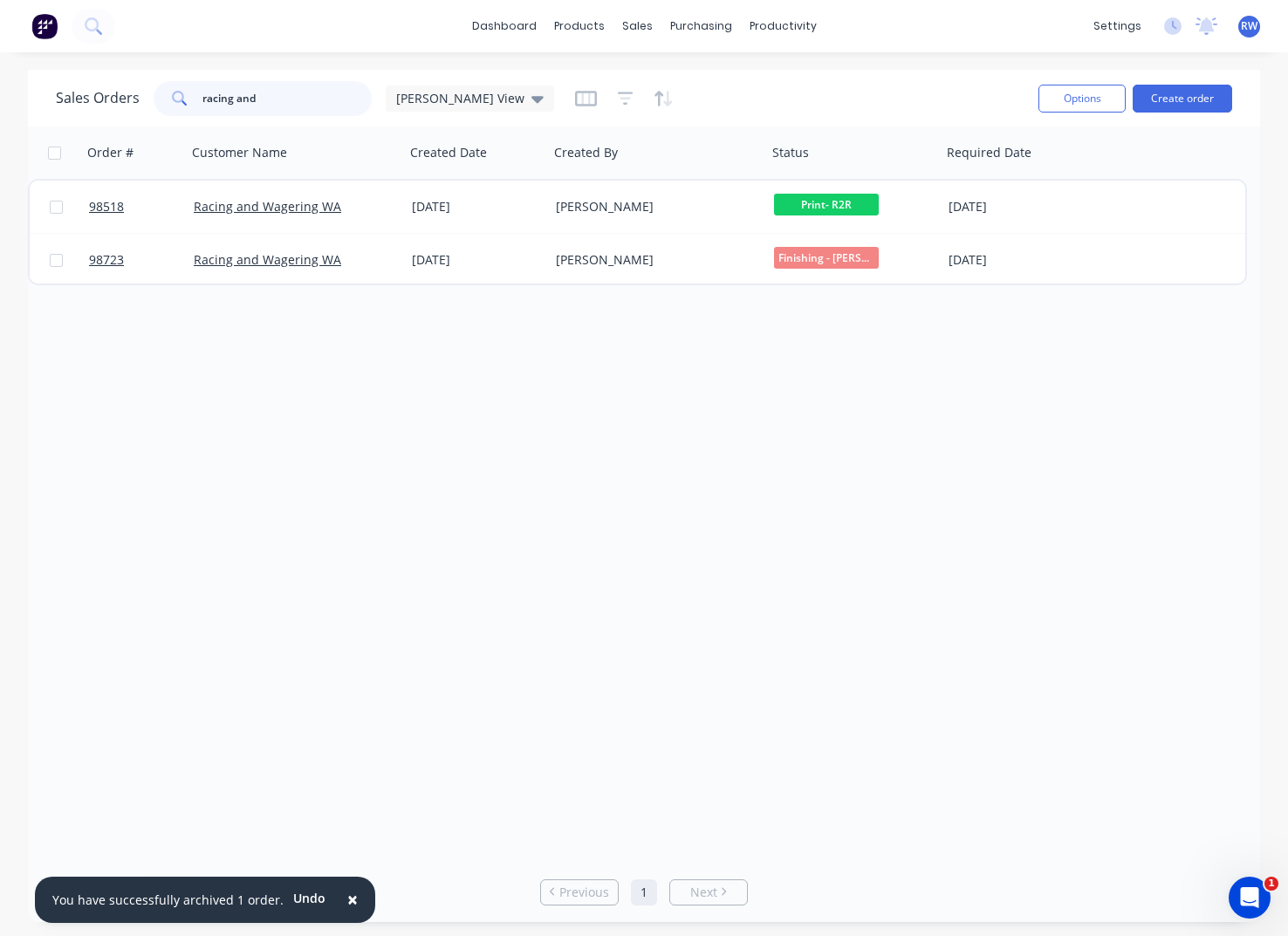
type input "racing and"
